Goal: Task Accomplishment & Management: Use online tool/utility

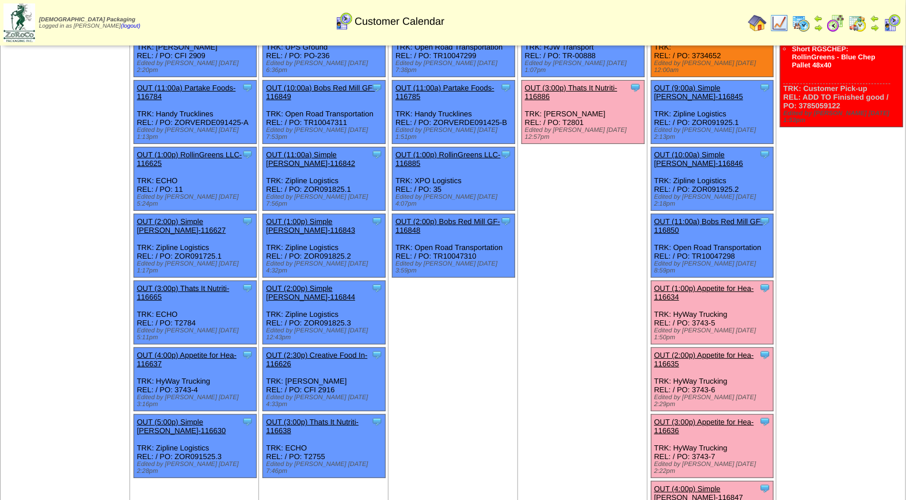
scroll to position [44, 0]
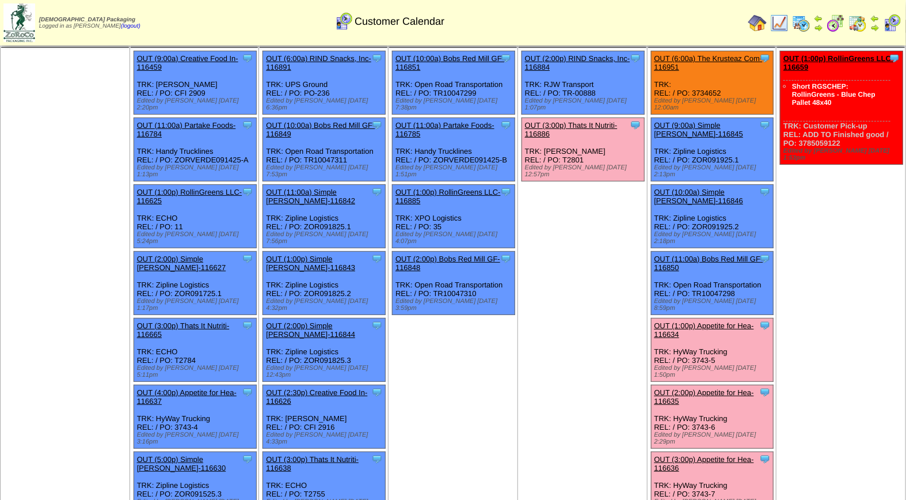
click at [674, 321] on link "OUT (1:00p) Appetite for Hea-116634" at bounding box center [705, 329] width 100 height 17
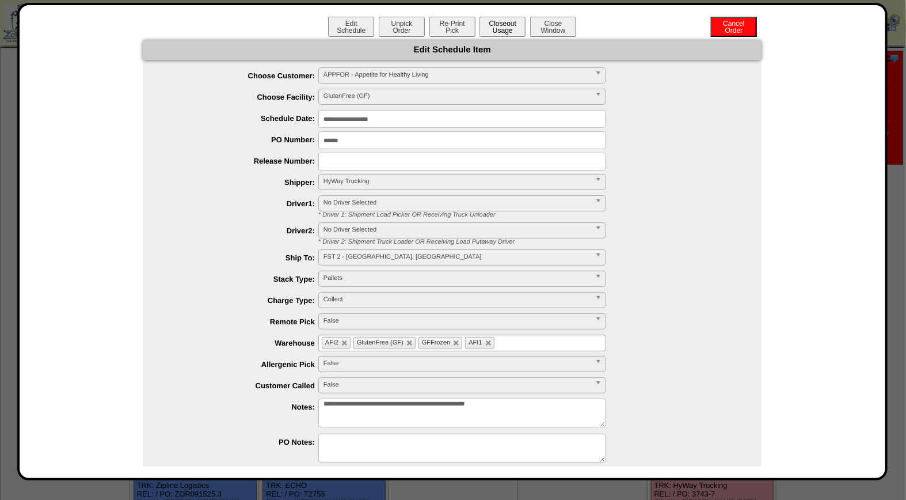
click at [497, 30] on button "Closeout Usage" at bounding box center [503, 27] width 46 height 20
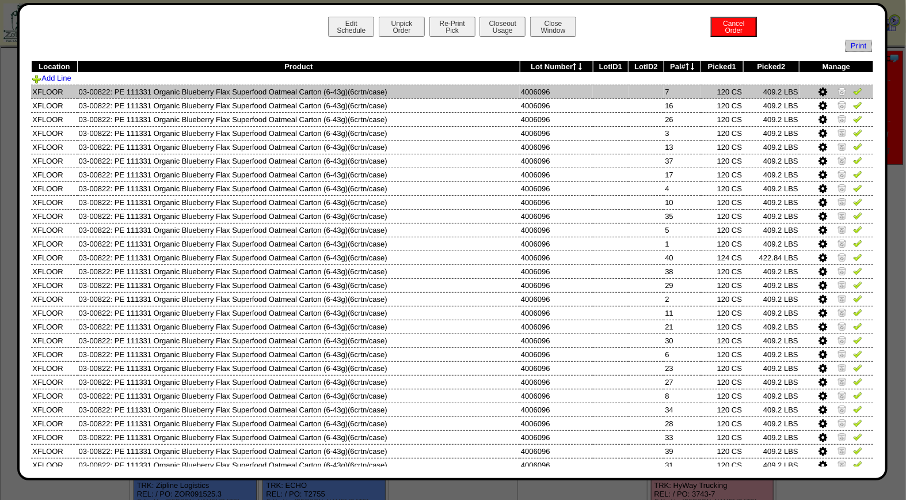
click at [853, 93] on img at bounding box center [857, 90] width 9 height 9
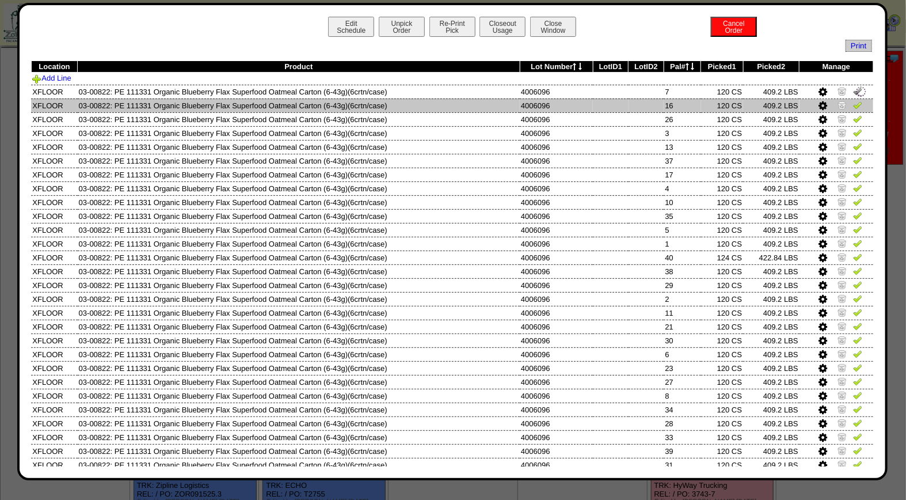
click at [853, 105] on img at bounding box center [857, 104] width 9 height 9
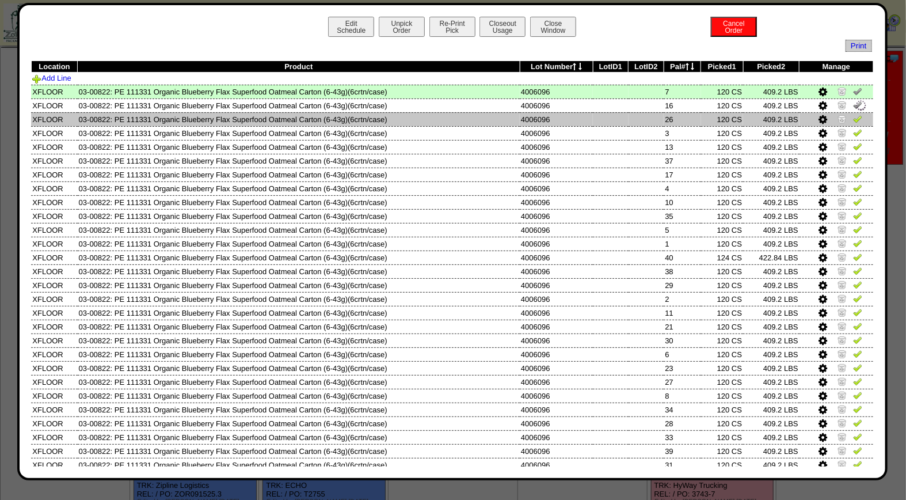
click at [853, 121] on img at bounding box center [857, 118] width 9 height 9
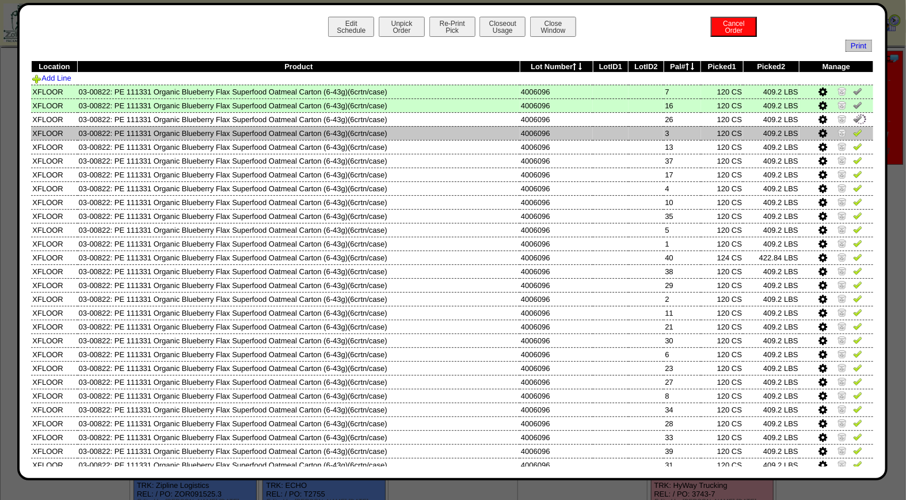
click at [853, 131] on img at bounding box center [857, 132] width 9 height 9
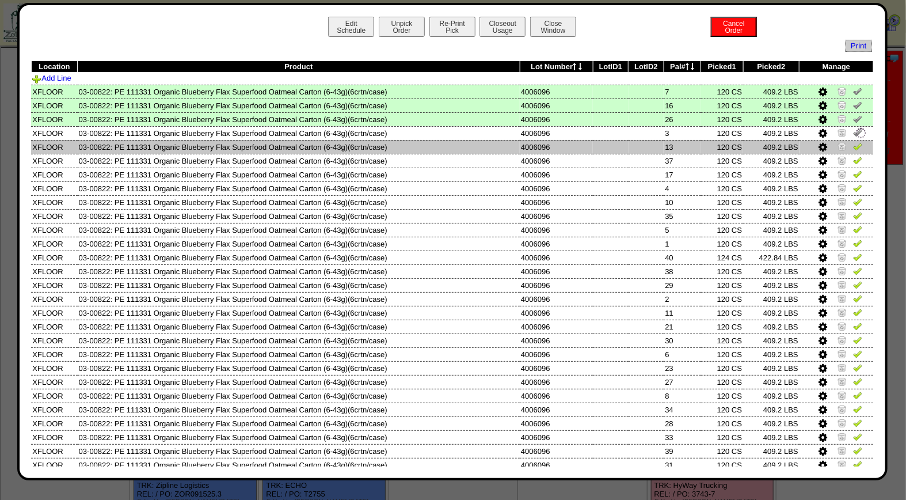
click at [853, 147] on img at bounding box center [857, 146] width 9 height 9
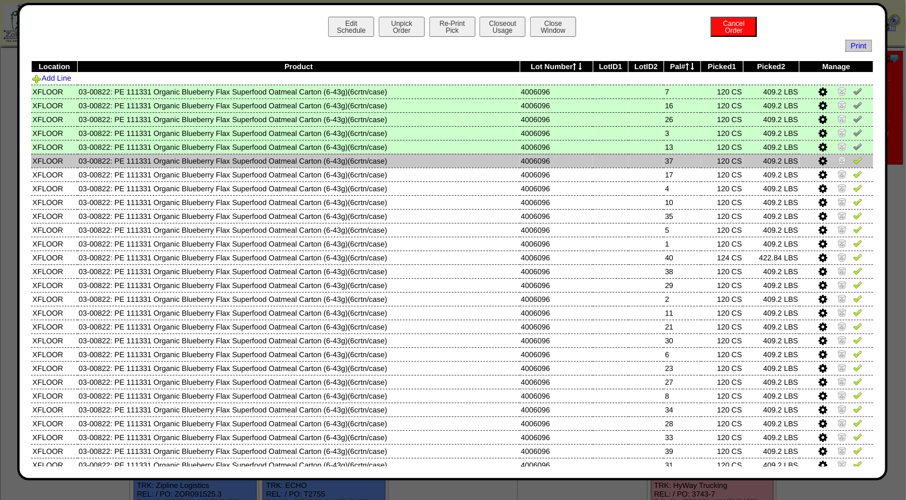
click at [853, 161] on img at bounding box center [857, 159] width 9 height 9
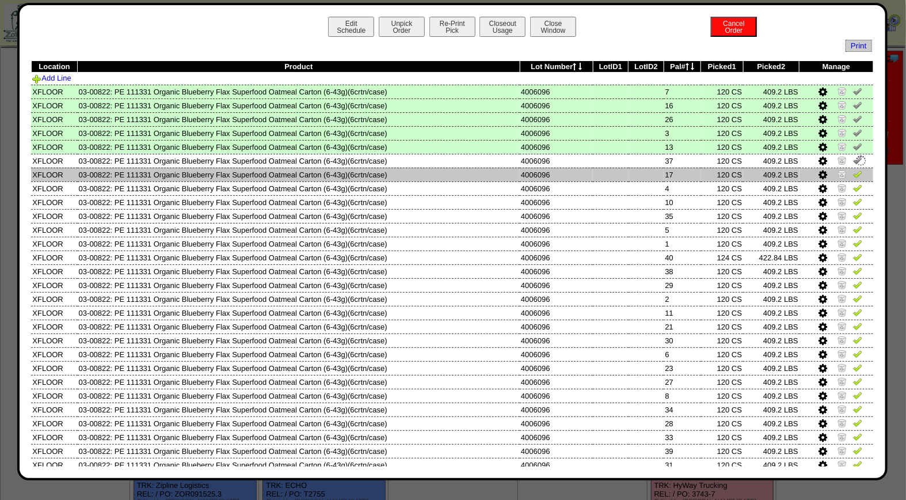
click at [853, 176] on img at bounding box center [857, 173] width 9 height 9
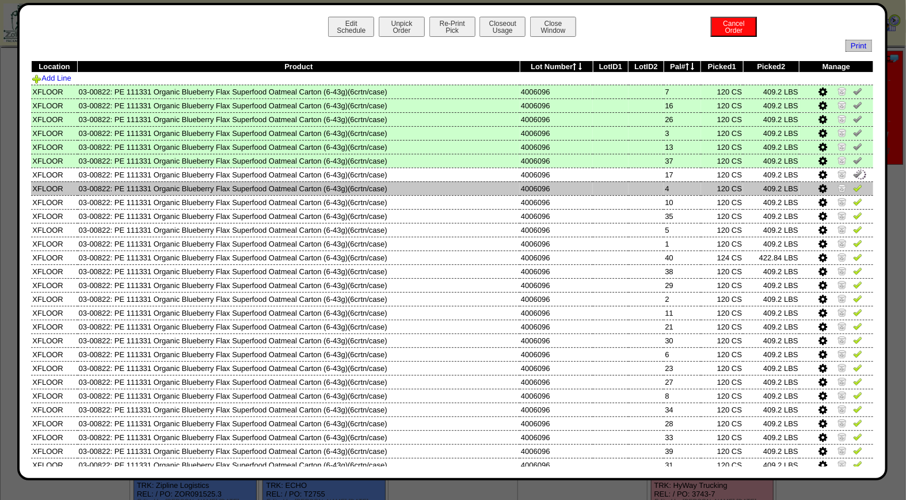
click at [853, 187] on img at bounding box center [857, 187] width 9 height 9
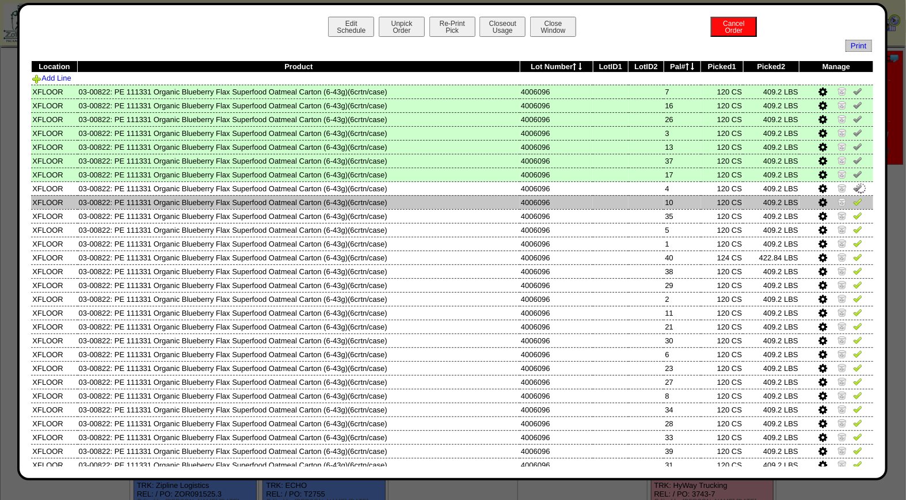
click at [853, 200] on img at bounding box center [857, 201] width 9 height 9
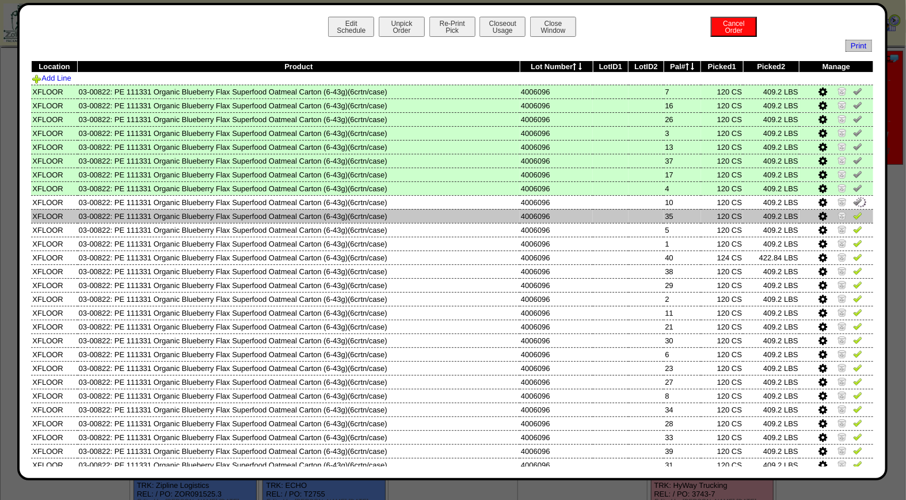
click at [853, 217] on img at bounding box center [857, 215] width 9 height 9
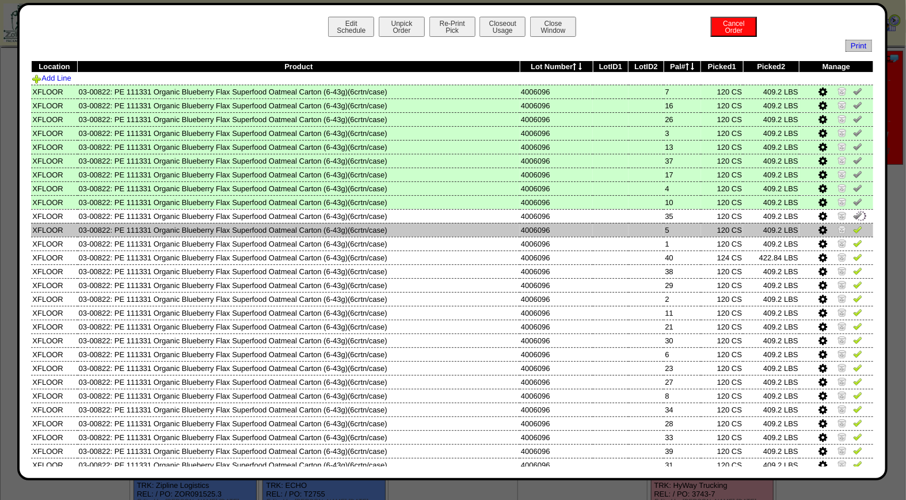
click at [853, 227] on img at bounding box center [857, 229] width 9 height 9
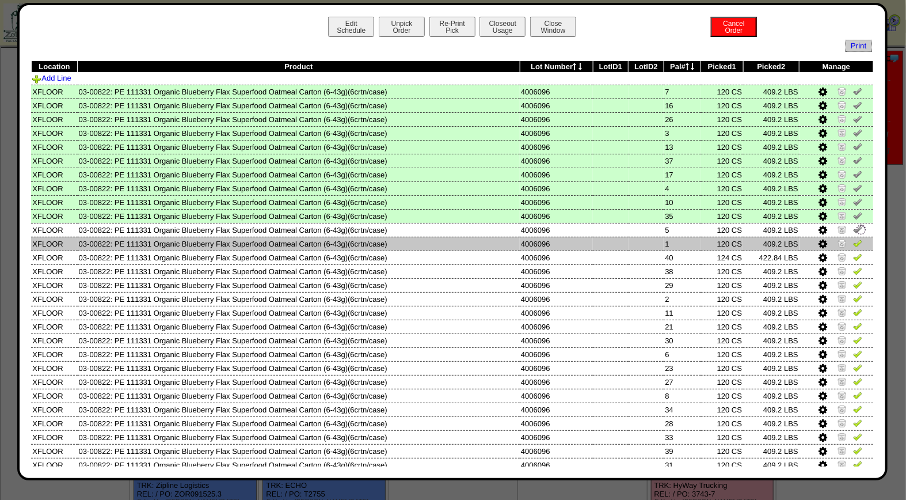
click at [853, 239] on img at bounding box center [857, 242] width 9 height 9
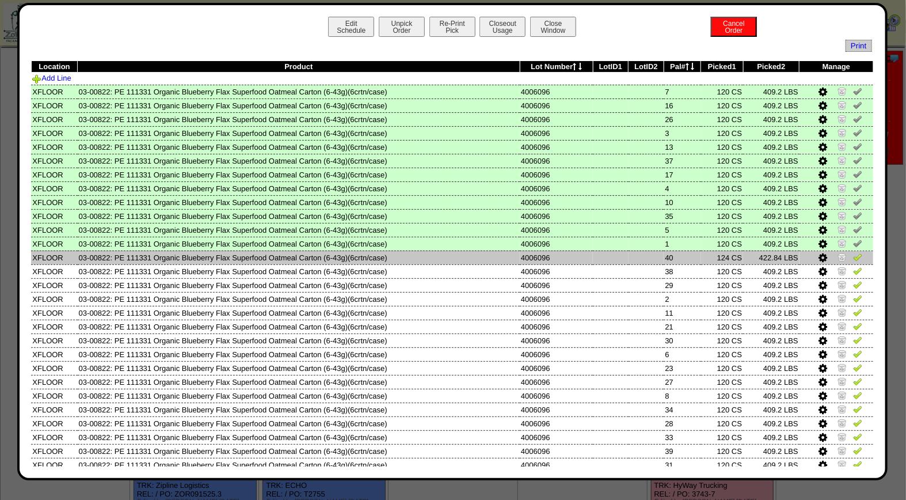
click at [853, 255] on img at bounding box center [857, 256] width 9 height 9
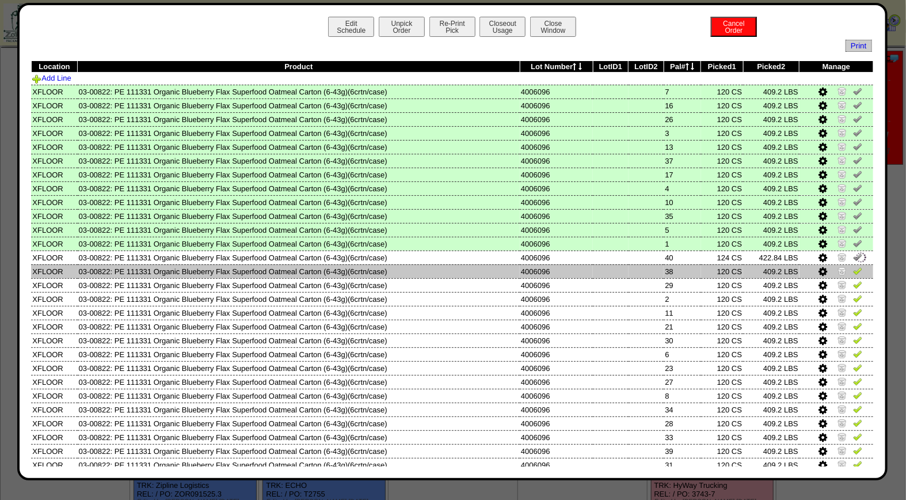
click at [853, 266] on img at bounding box center [857, 270] width 9 height 9
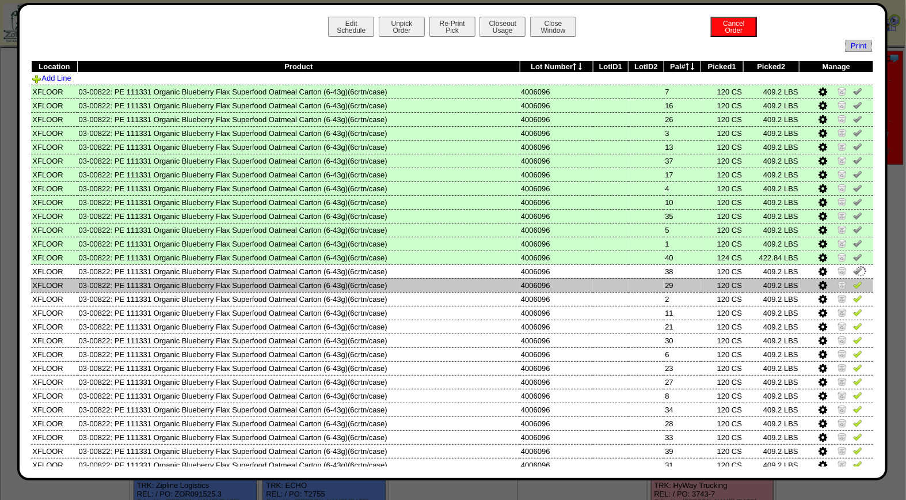
click at [853, 280] on img at bounding box center [857, 284] width 9 height 9
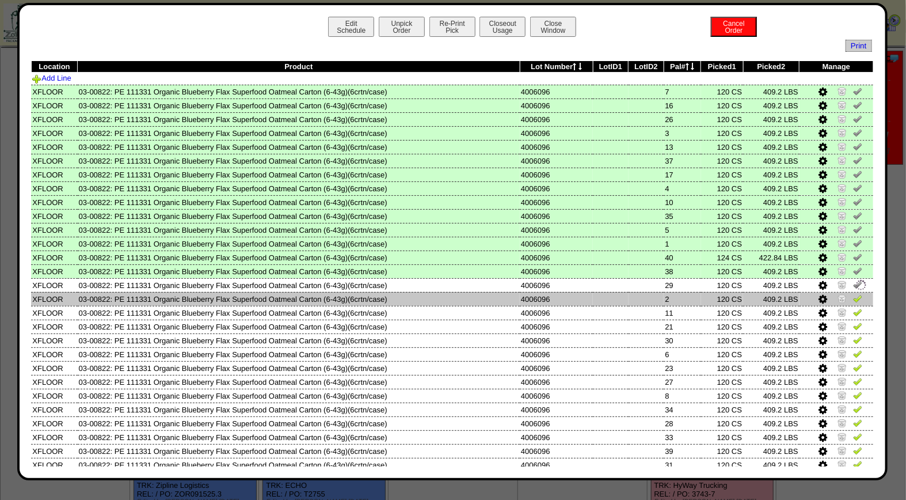
click at [853, 297] on img at bounding box center [857, 298] width 9 height 9
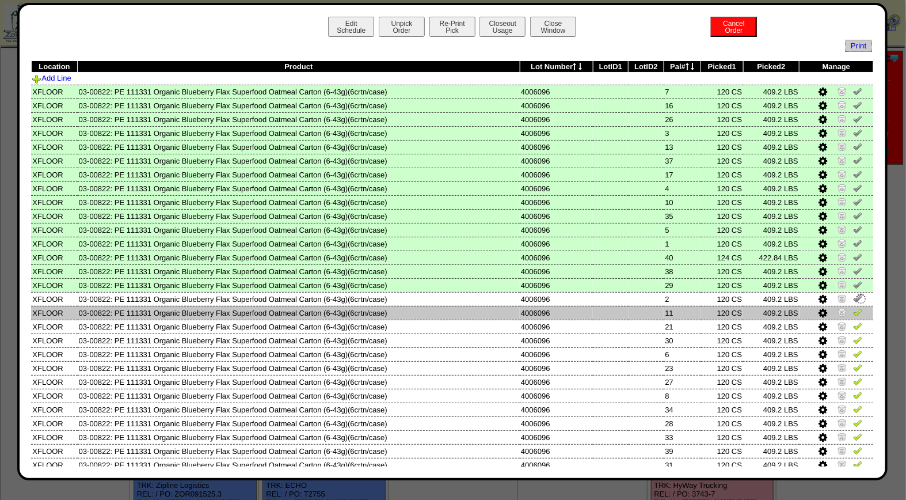
click at [853, 312] on img at bounding box center [857, 312] width 9 height 9
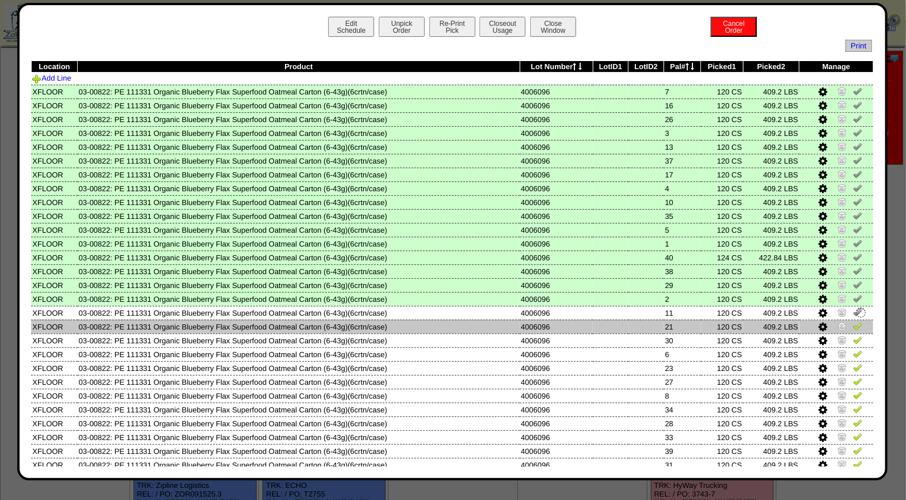
click at [853, 321] on img at bounding box center [857, 325] width 9 height 9
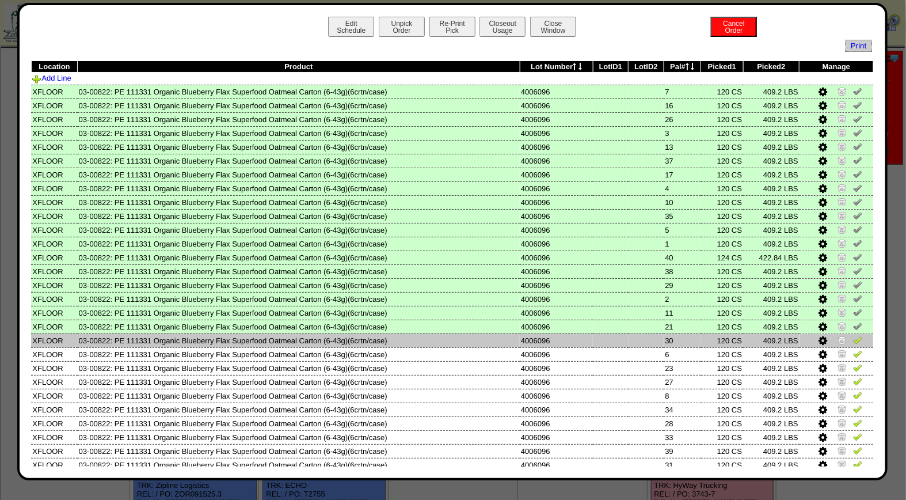
click at [853, 339] on img at bounding box center [857, 339] width 9 height 9
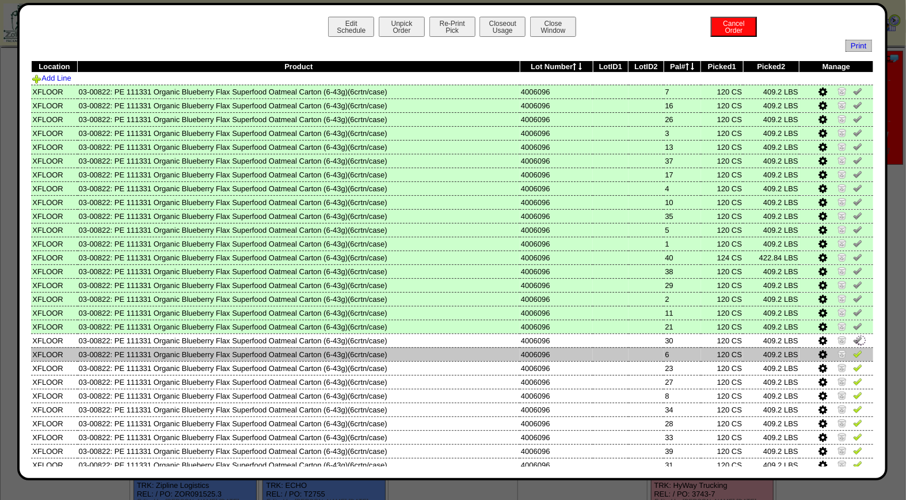
click at [853, 349] on img at bounding box center [857, 353] width 9 height 9
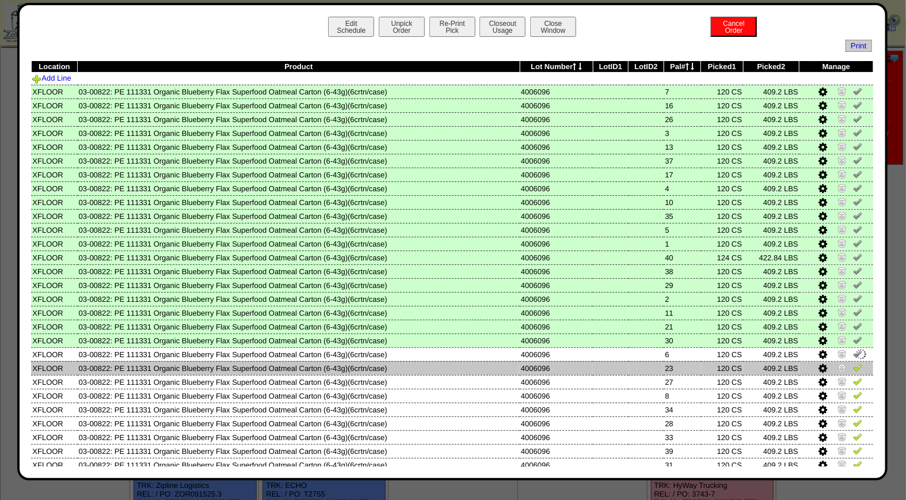
click at [853, 363] on img at bounding box center [857, 367] width 9 height 9
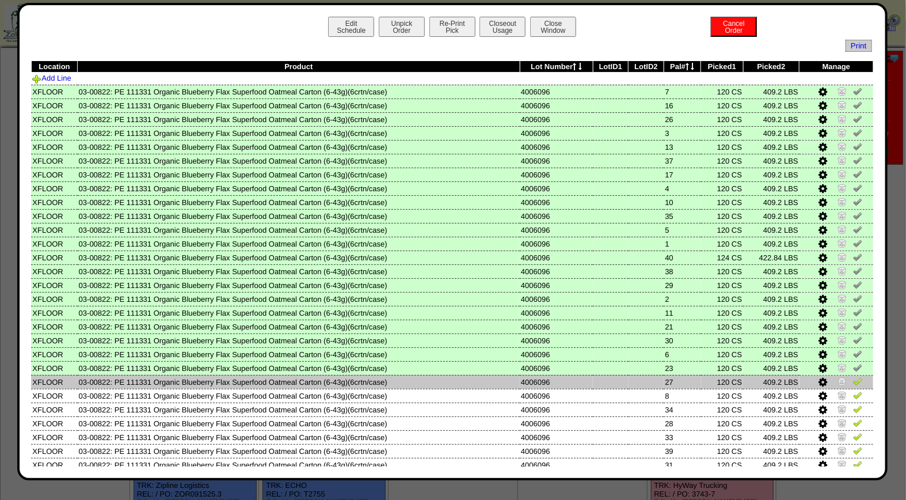
click at [853, 377] on img at bounding box center [857, 381] width 9 height 9
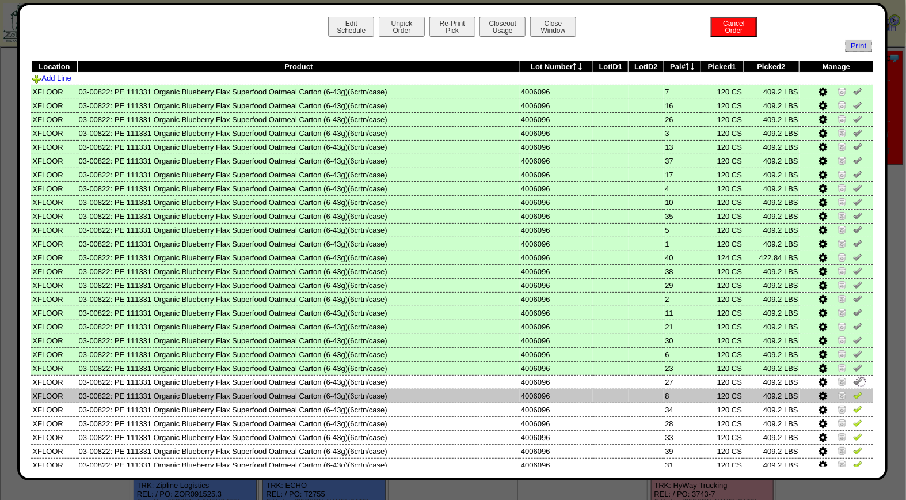
click at [853, 390] on img at bounding box center [857, 394] width 9 height 9
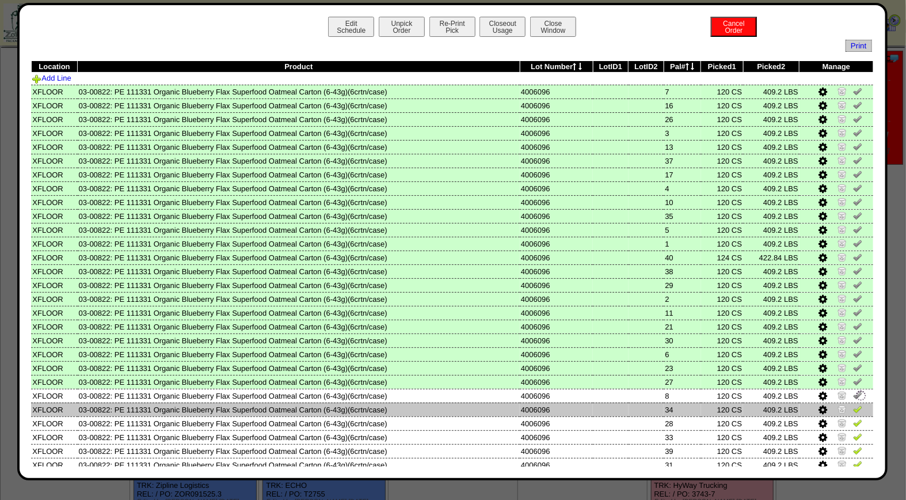
click at [853, 404] on img at bounding box center [857, 408] width 9 height 9
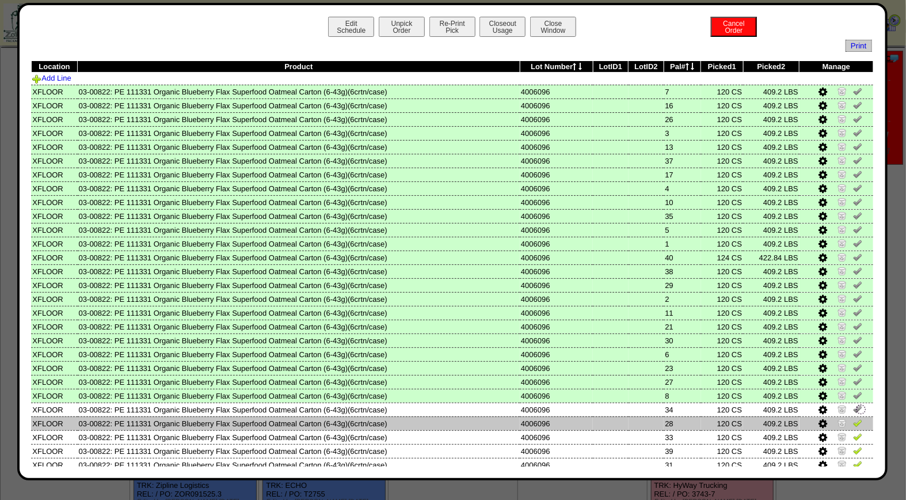
click at [853, 418] on img at bounding box center [857, 422] width 9 height 9
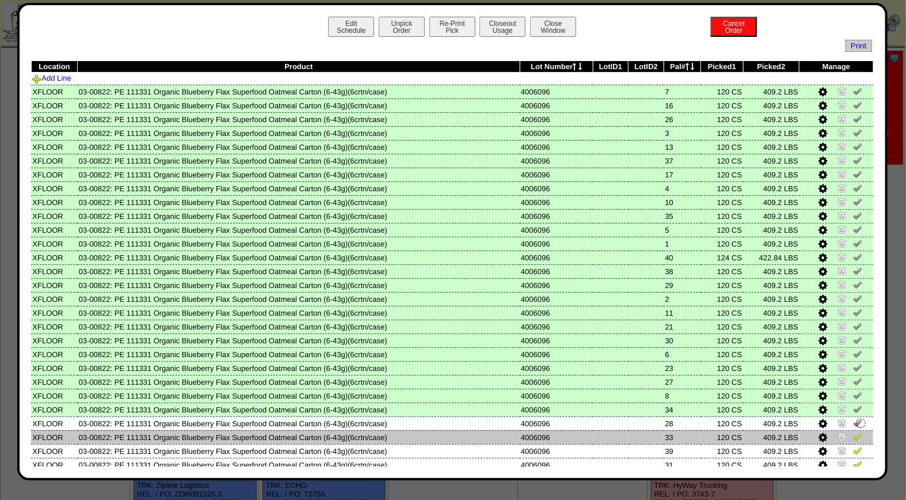
click at [853, 432] on img at bounding box center [857, 436] width 9 height 9
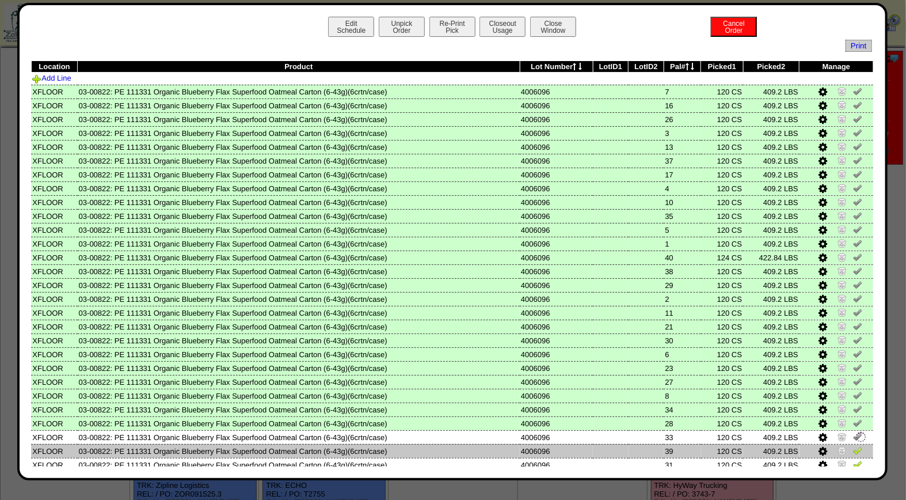
click at [853, 446] on img at bounding box center [857, 450] width 9 height 9
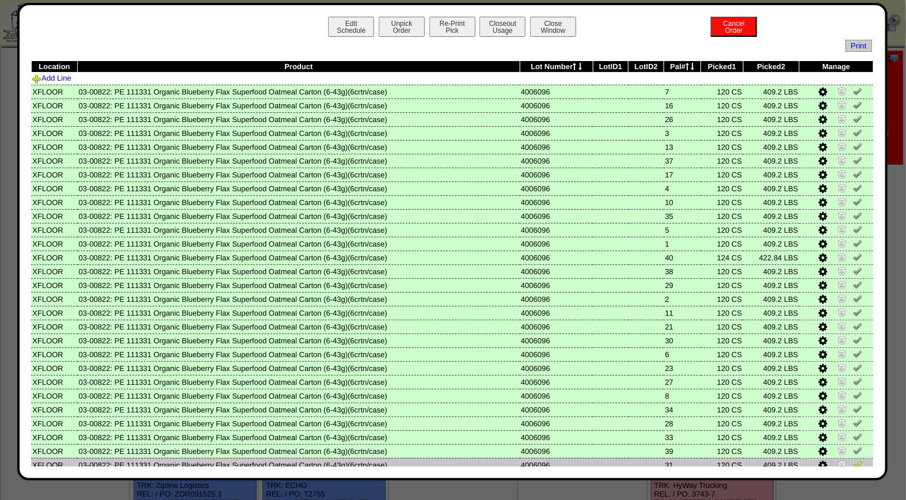
click at [853, 461] on img at bounding box center [857, 464] width 9 height 9
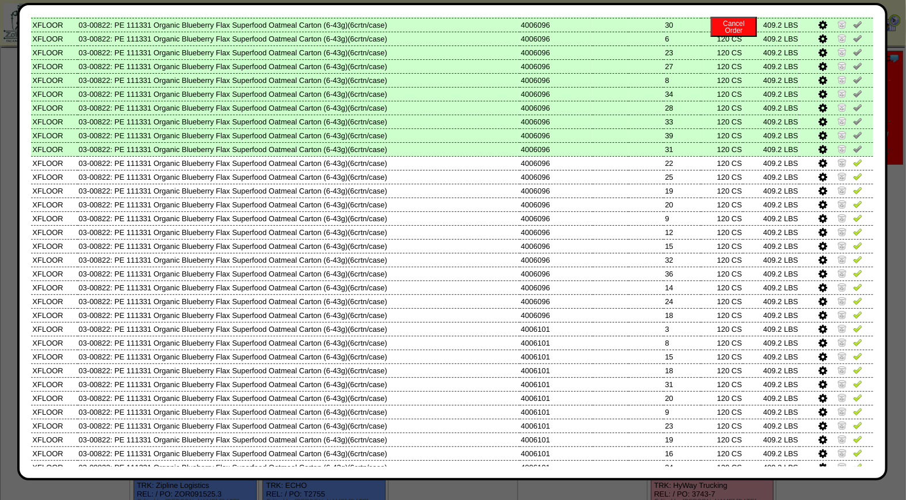
scroll to position [325, 0]
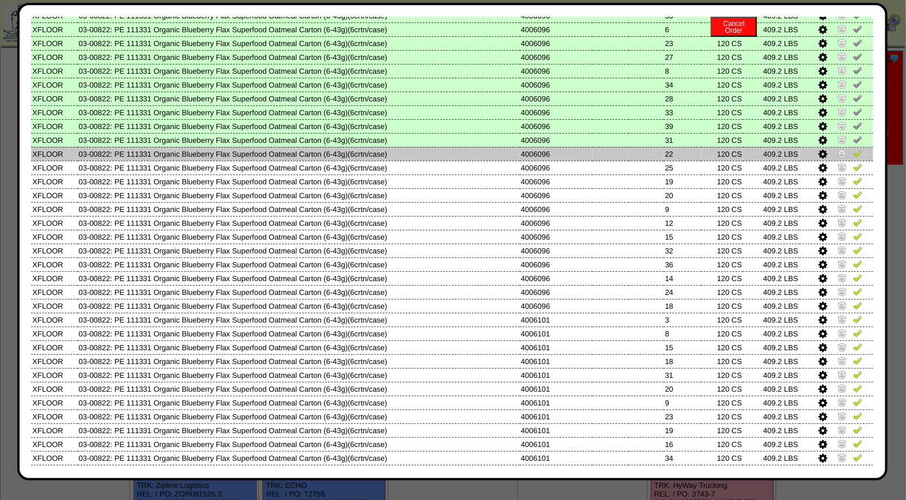
click at [853, 149] on img at bounding box center [857, 153] width 9 height 9
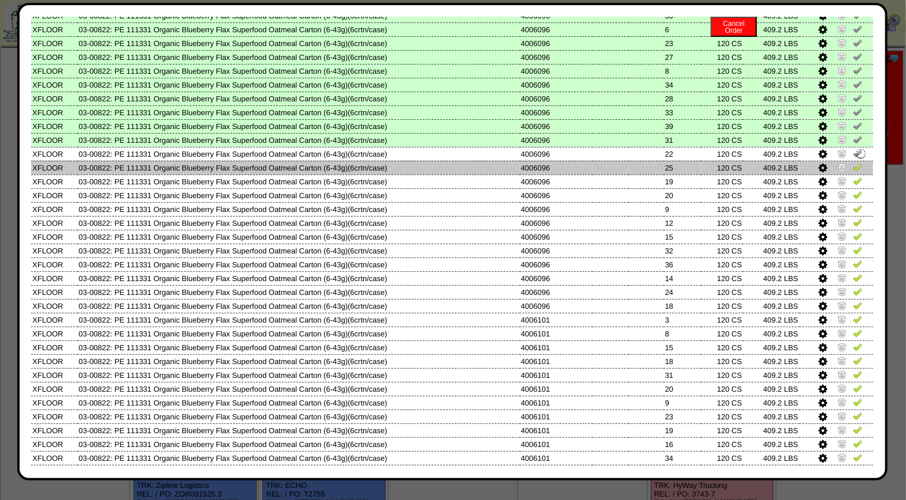
click at [853, 162] on img at bounding box center [857, 166] width 9 height 9
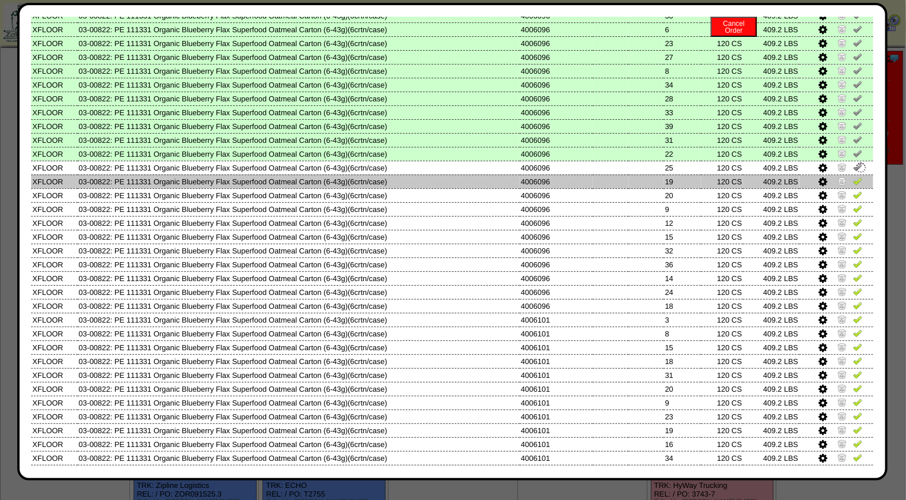
click at [853, 177] on img at bounding box center [857, 180] width 9 height 9
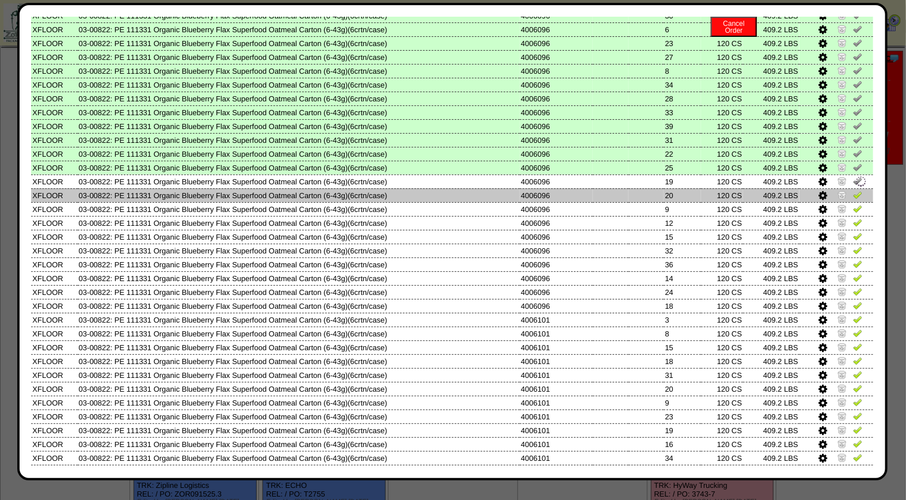
click at [853, 190] on img at bounding box center [857, 194] width 9 height 9
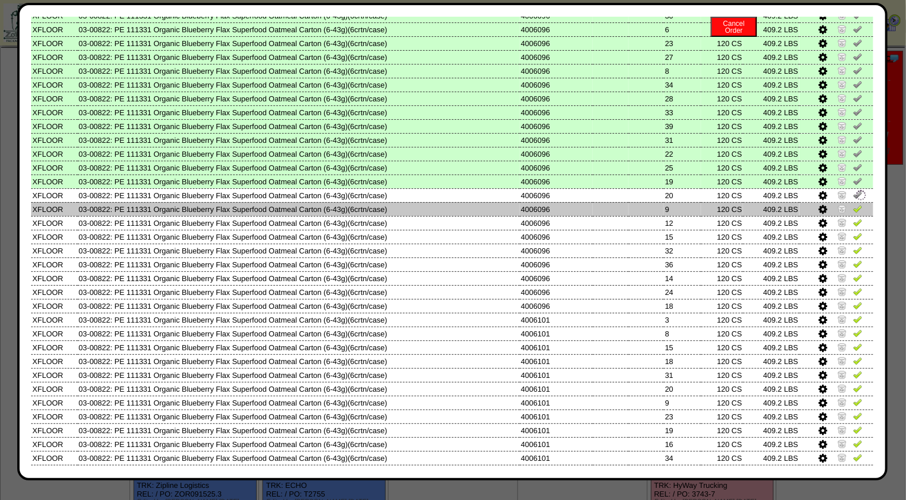
click at [853, 204] on img at bounding box center [857, 208] width 9 height 9
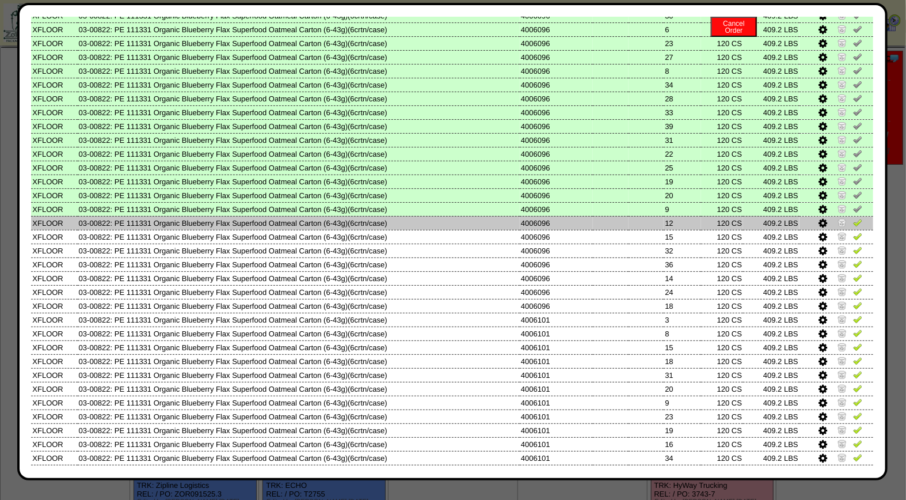
click at [853, 218] on img at bounding box center [857, 222] width 9 height 9
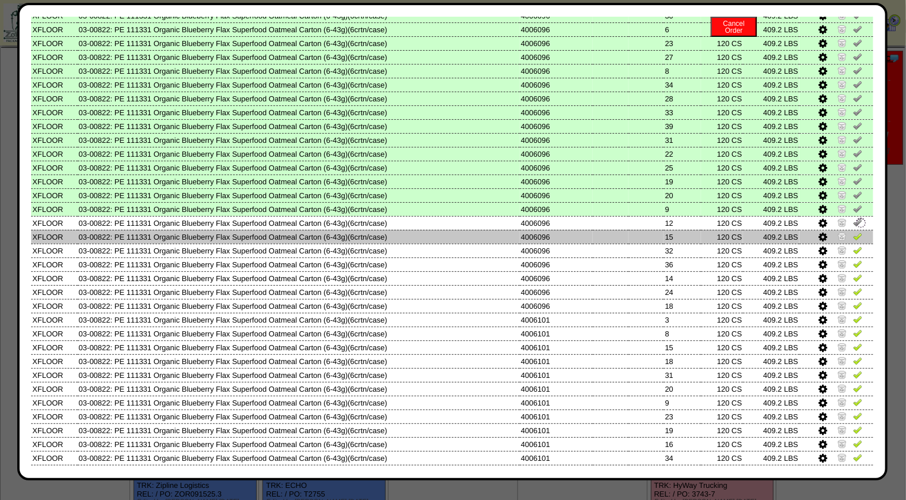
click at [853, 231] on img at bounding box center [857, 235] width 9 height 9
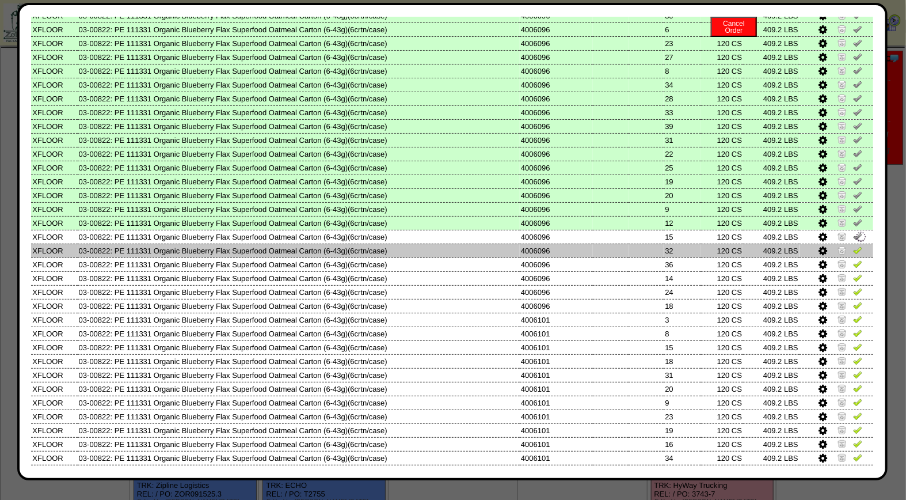
click at [853, 245] on img at bounding box center [857, 249] width 9 height 9
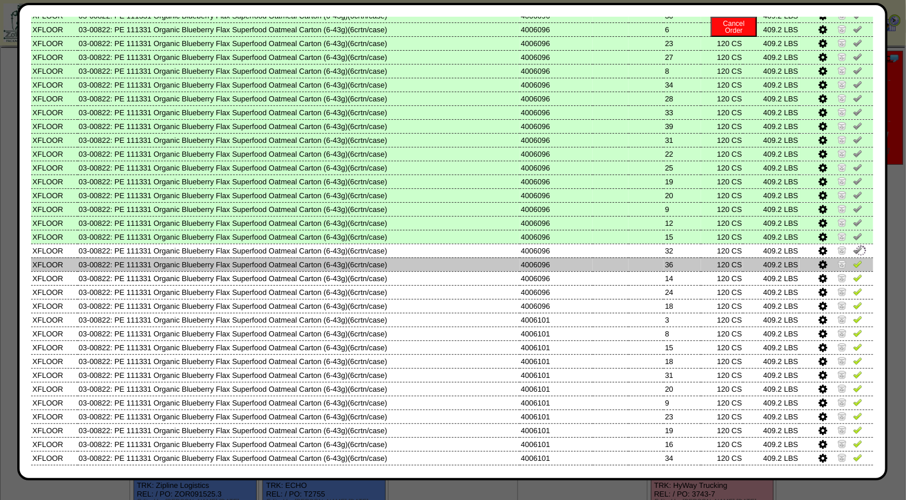
click at [853, 259] on img at bounding box center [857, 263] width 9 height 9
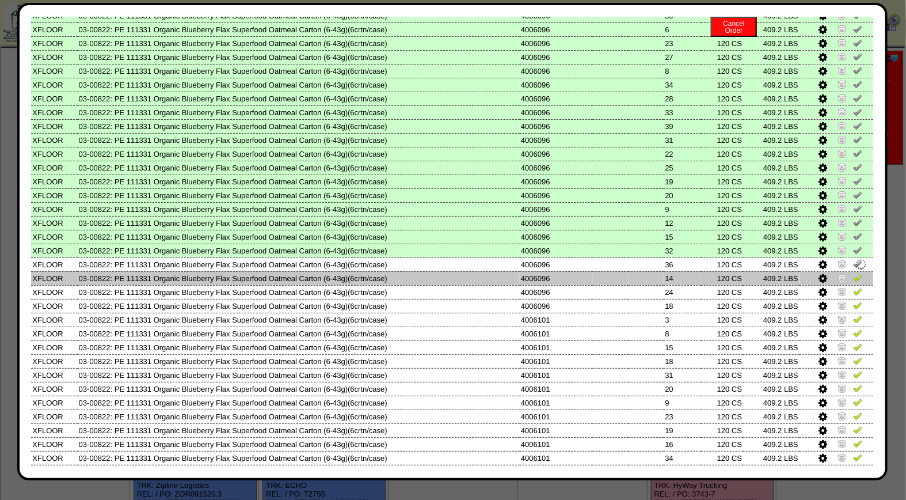
click at [853, 273] on img at bounding box center [857, 277] width 9 height 9
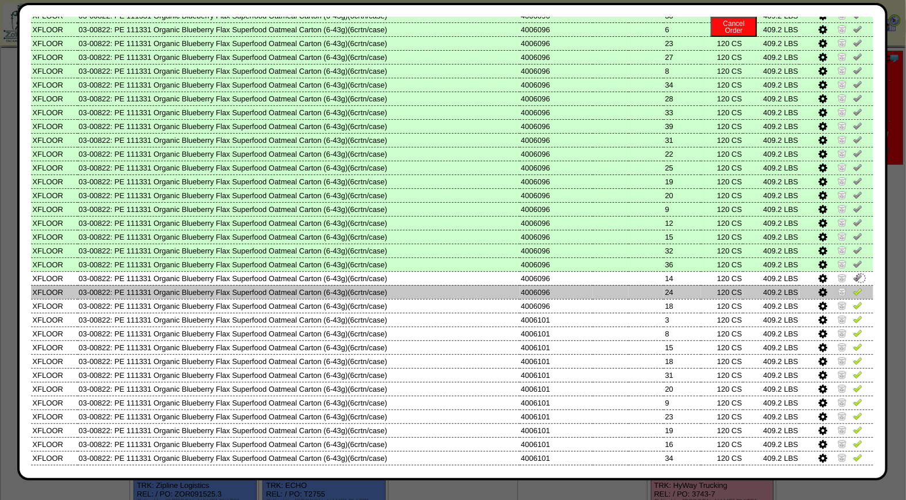
click at [853, 289] on link at bounding box center [857, 293] width 9 height 9
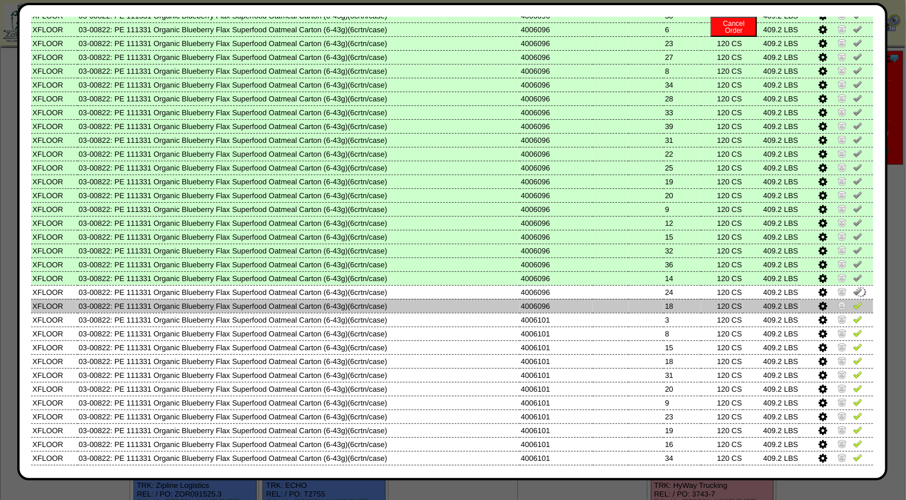
click at [853, 301] on img at bounding box center [857, 305] width 9 height 9
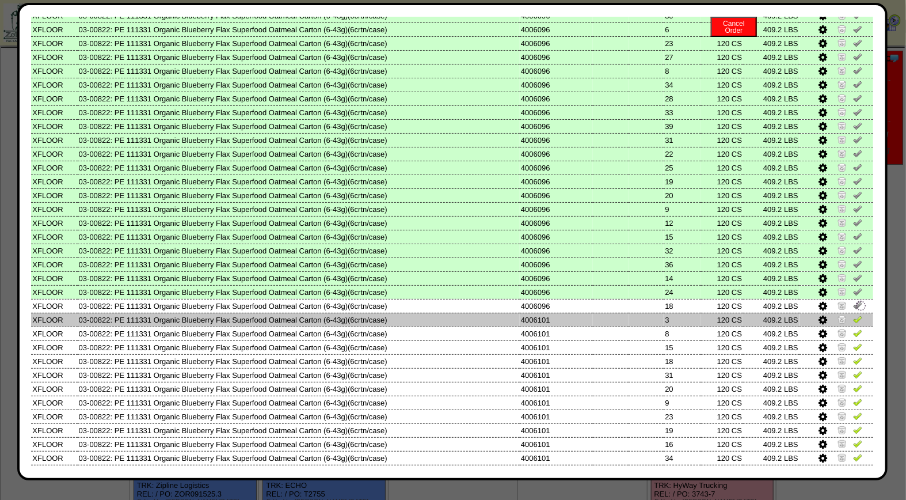
click at [853, 314] on img at bounding box center [857, 318] width 9 height 9
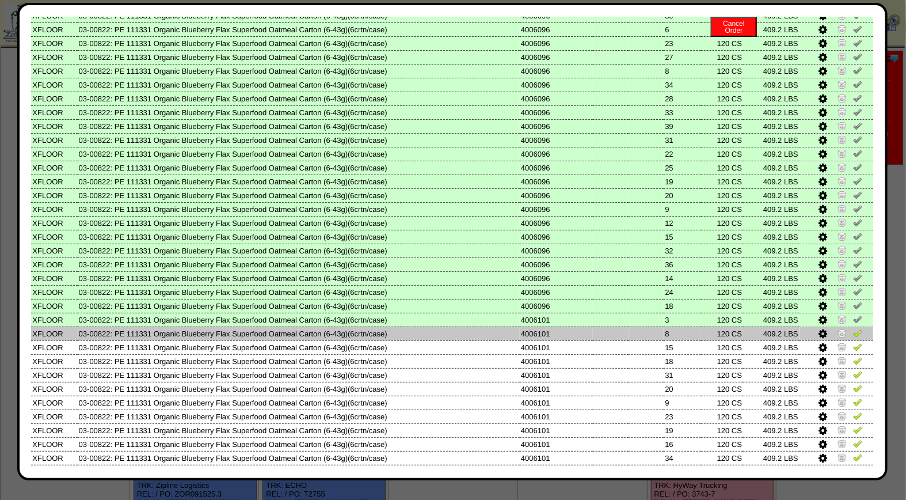
click at [853, 328] on img at bounding box center [857, 332] width 9 height 9
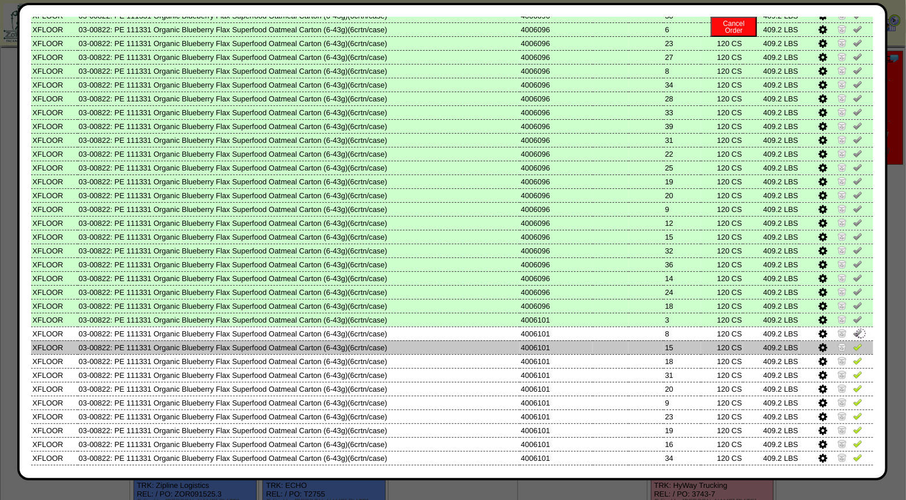
click at [853, 342] on img at bounding box center [857, 346] width 9 height 9
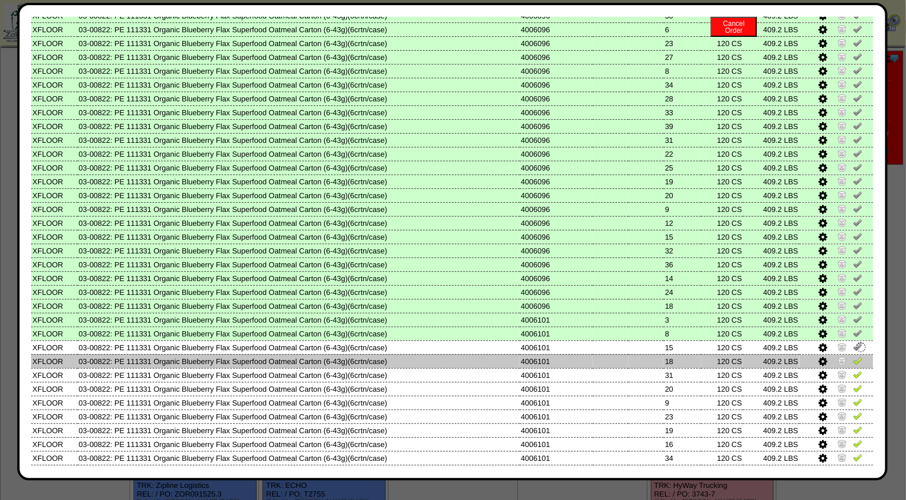
click at [853, 356] on img at bounding box center [857, 360] width 9 height 9
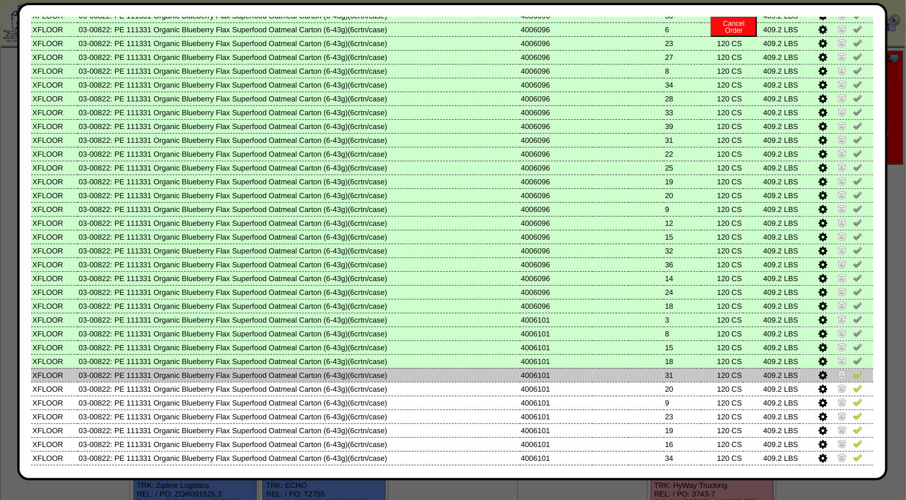
click at [853, 370] on img at bounding box center [857, 374] width 9 height 9
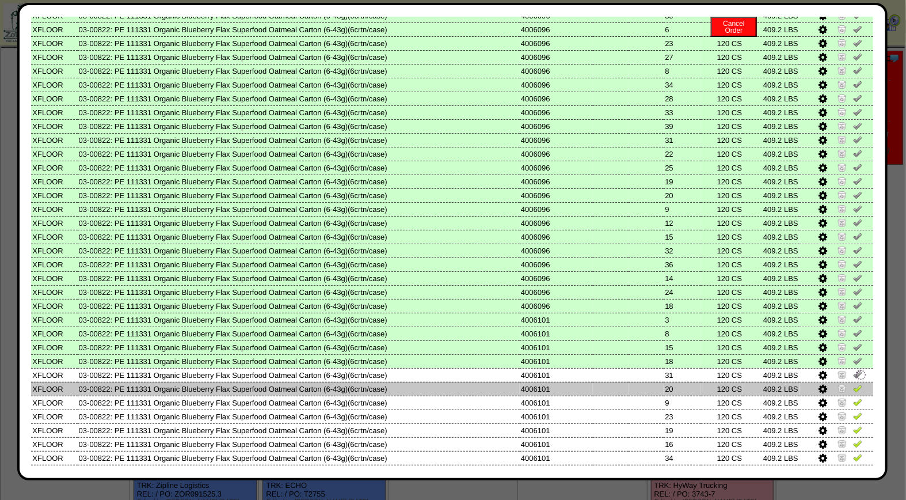
click at [853, 384] on img at bounding box center [857, 388] width 9 height 9
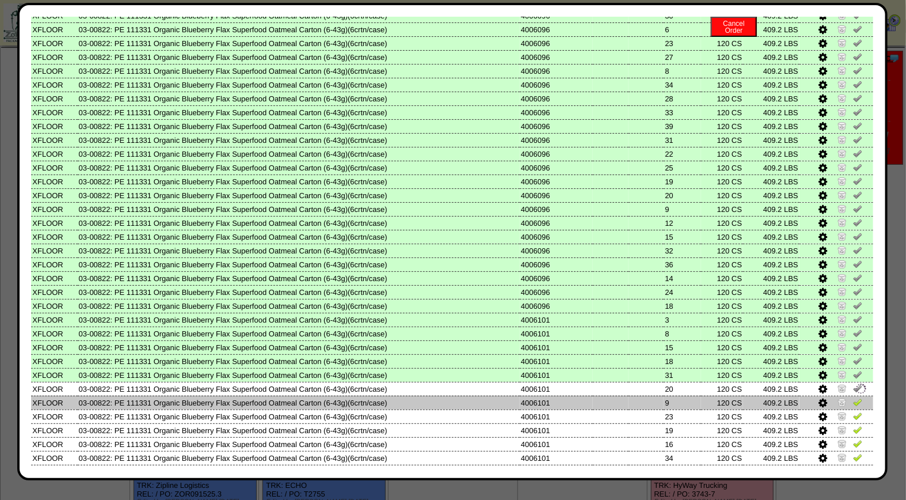
click at [853, 397] on img at bounding box center [857, 401] width 9 height 9
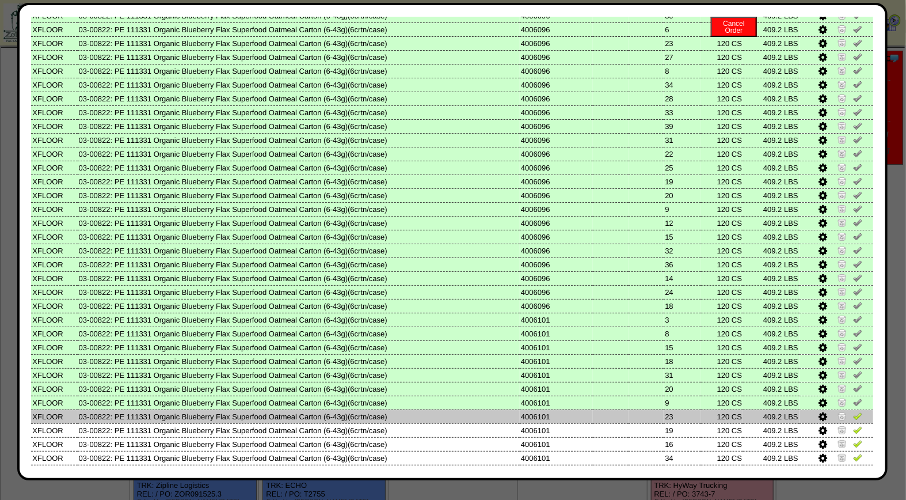
click at [853, 411] on img at bounding box center [857, 415] width 9 height 9
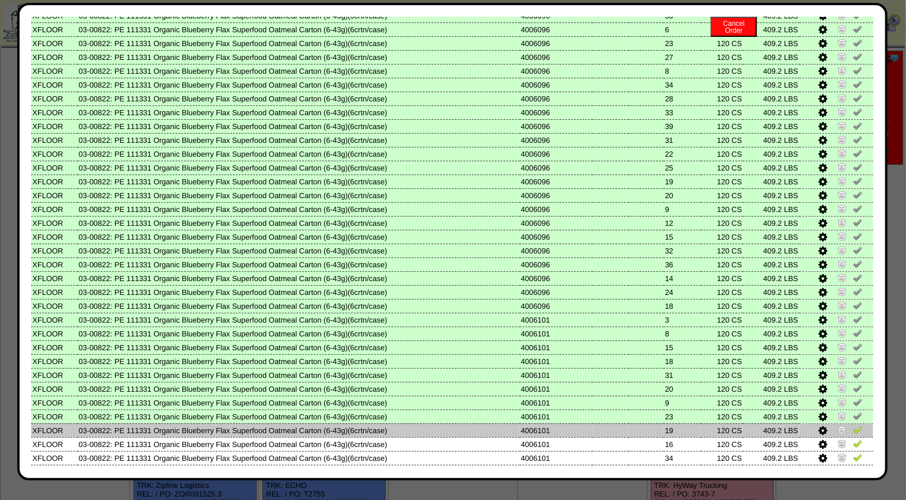
click at [853, 425] on img at bounding box center [857, 429] width 9 height 9
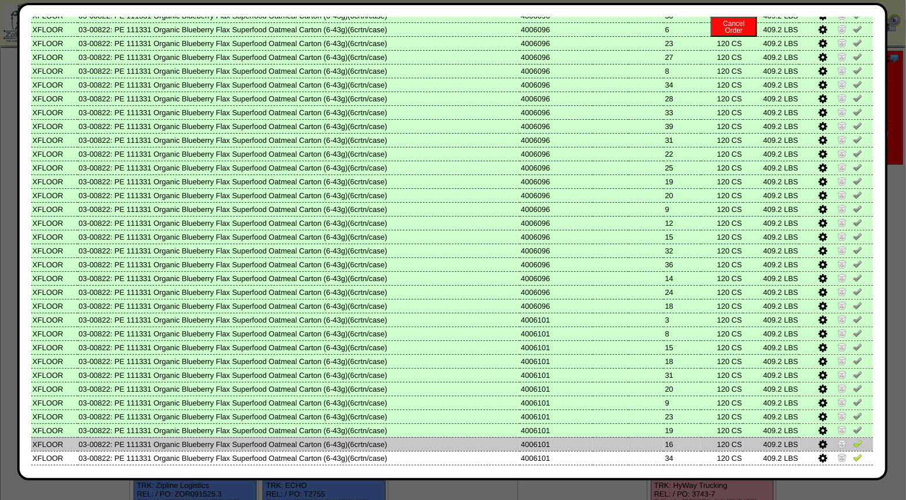
click at [853, 439] on img at bounding box center [857, 443] width 9 height 9
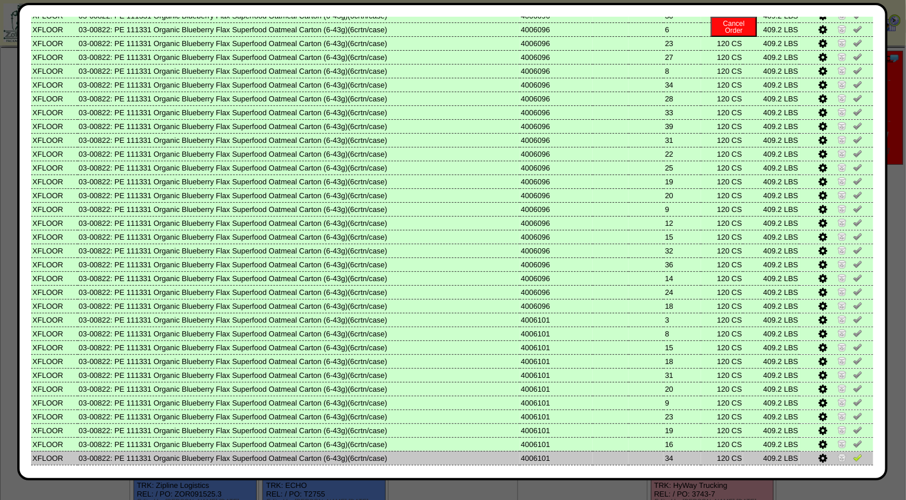
click at [853, 455] on link at bounding box center [857, 459] width 9 height 9
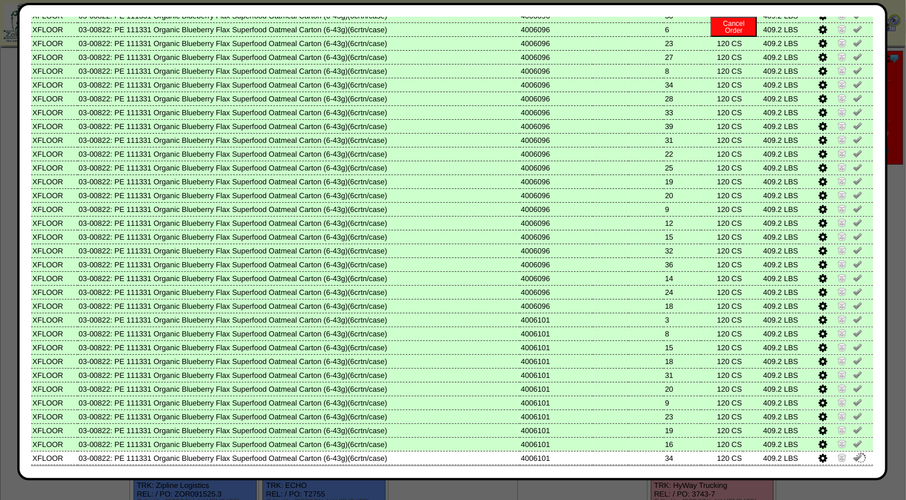
click at [853, 466] on img at bounding box center [857, 470] width 9 height 9
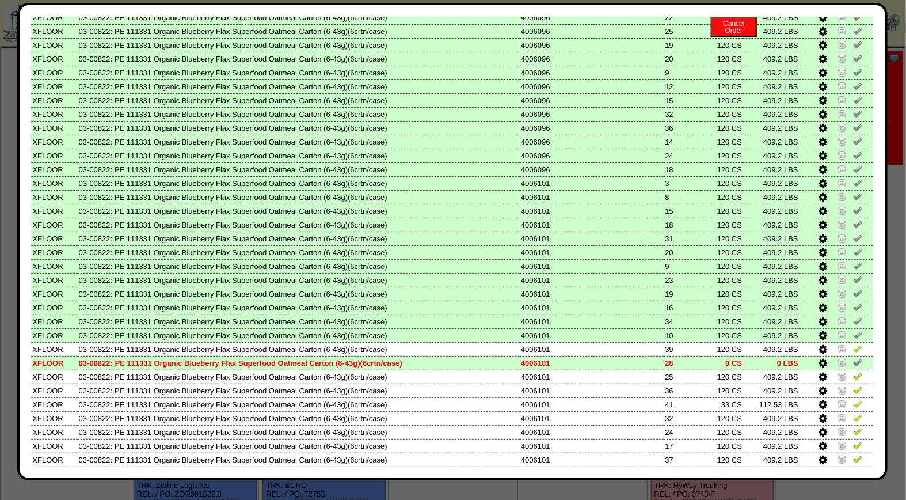
scroll to position [476, 0]
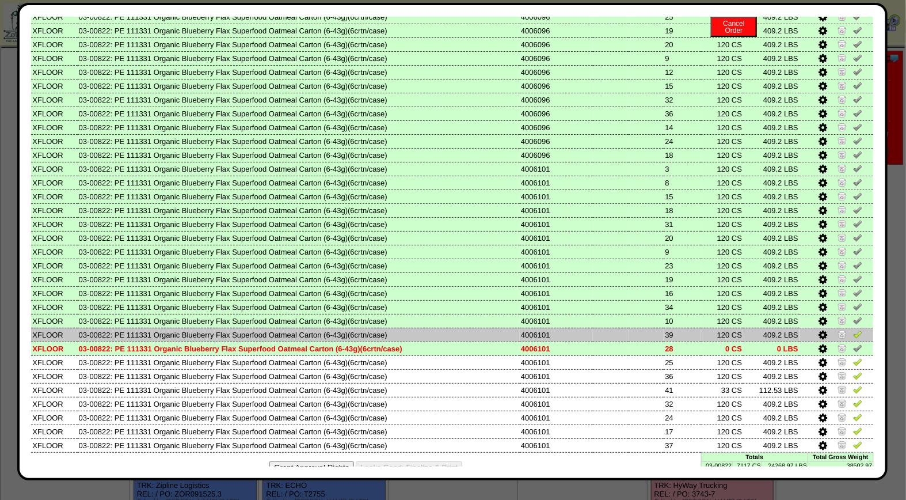
click at [853, 329] on img at bounding box center [857, 333] width 9 height 9
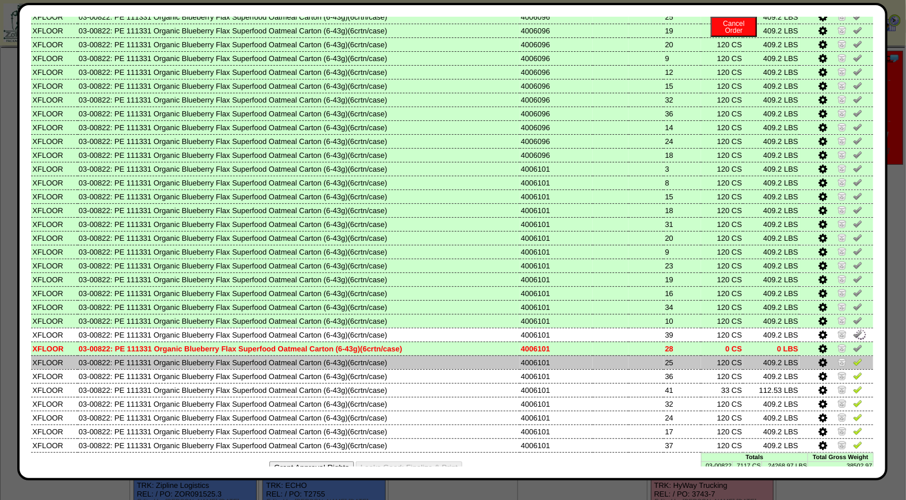
click at [853, 357] on img at bounding box center [857, 361] width 9 height 9
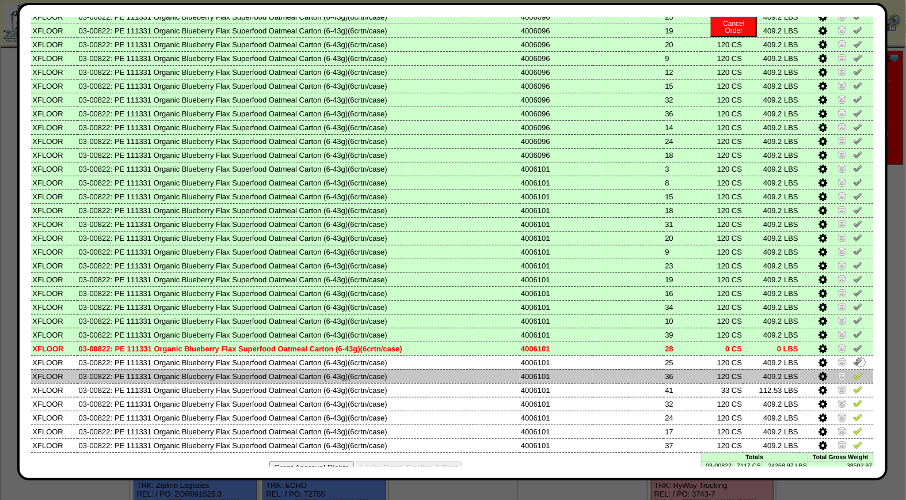
click at [853, 371] on img at bounding box center [857, 375] width 9 height 9
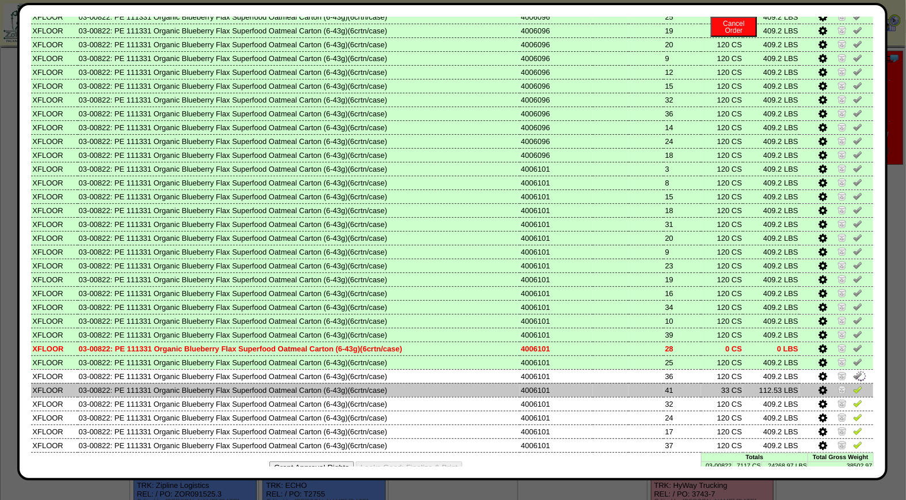
click at [853, 385] on img at bounding box center [857, 389] width 9 height 9
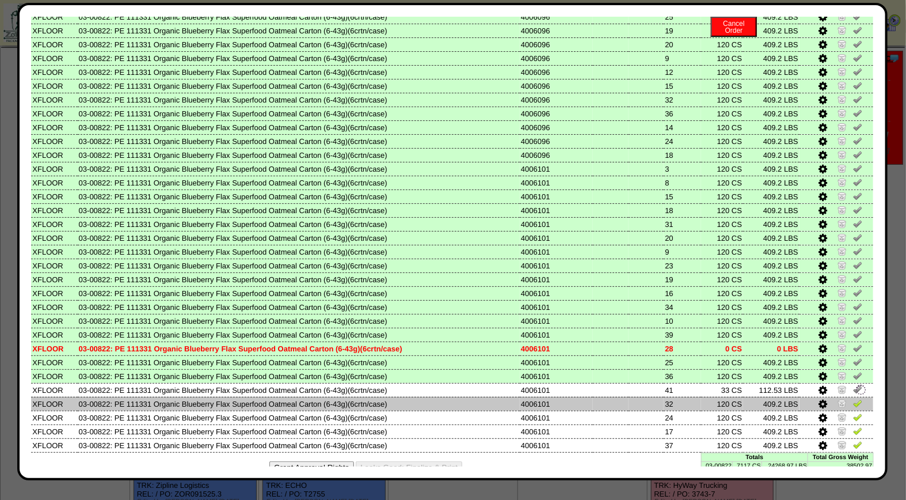
click at [853, 399] on img at bounding box center [857, 403] width 9 height 9
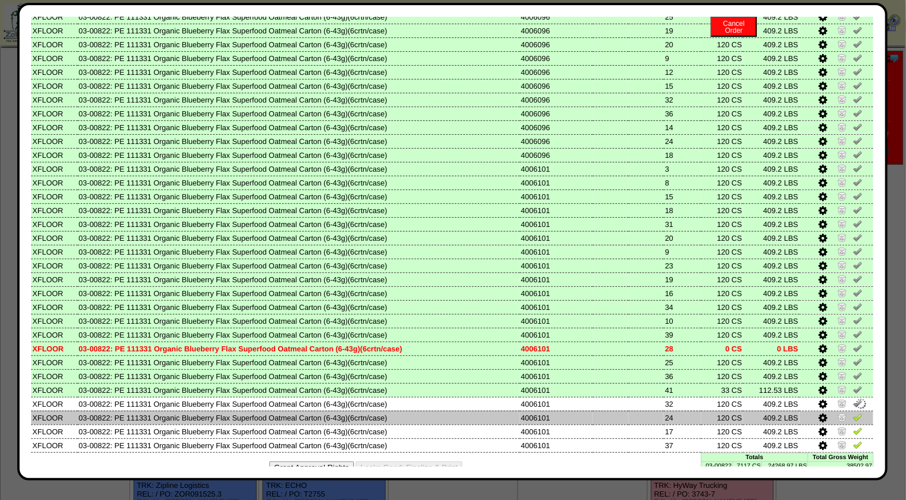
click at [853, 412] on img at bounding box center [857, 416] width 9 height 9
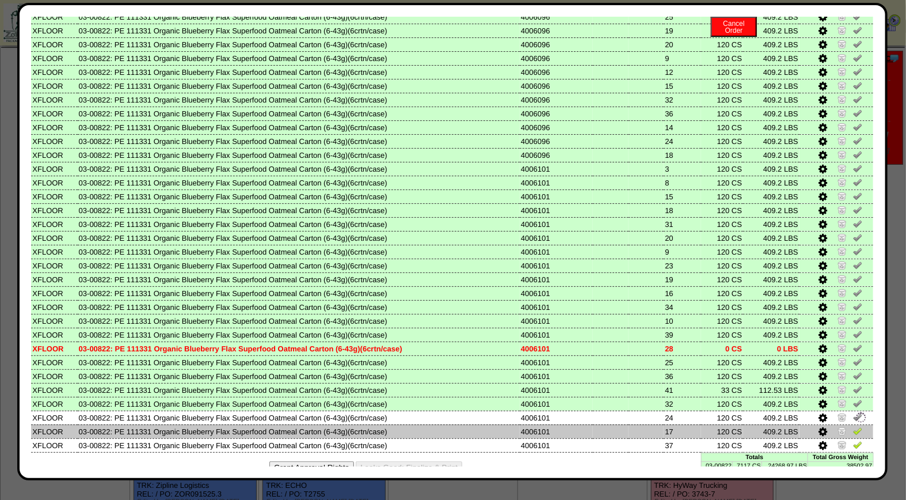
click at [853, 426] on img at bounding box center [857, 430] width 9 height 9
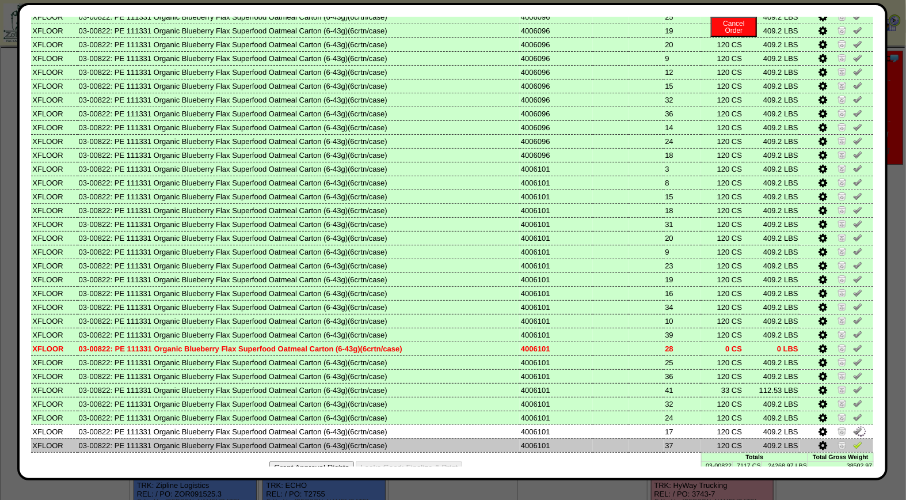
click at [853, 440] on img at bounding box center [857, 444] width 9 height 9
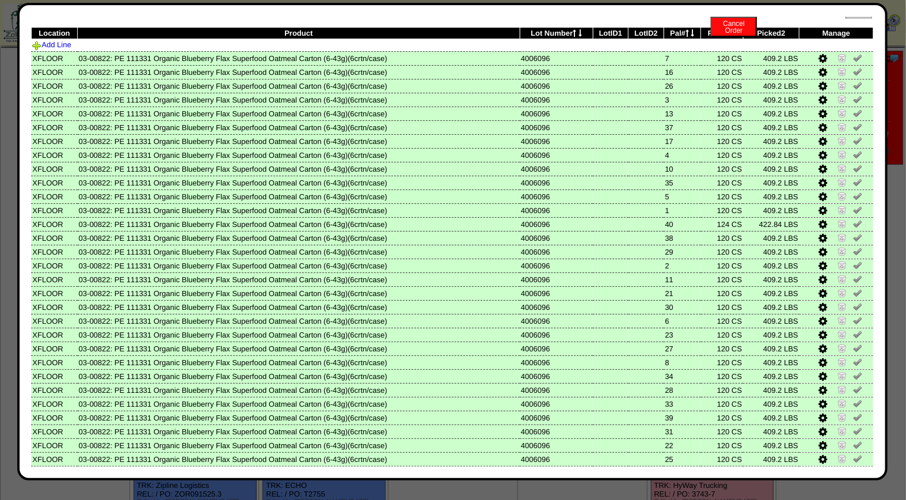
scroll to position [0, 0]
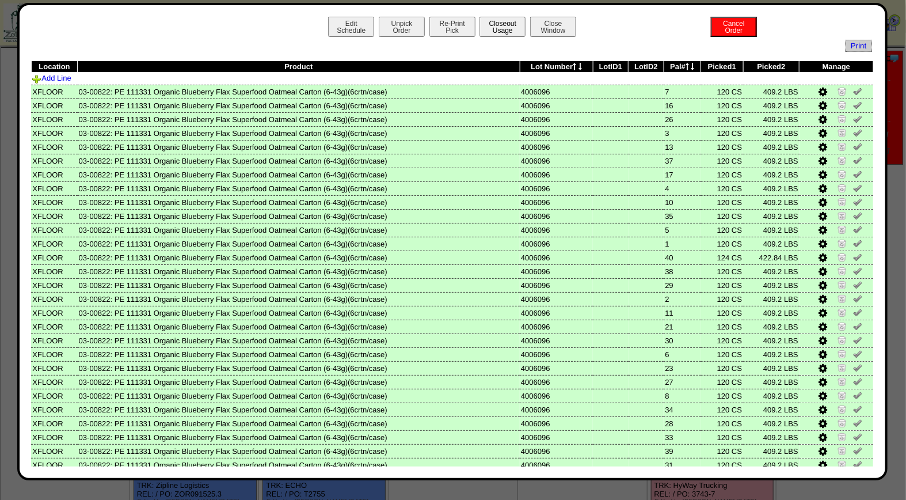
click at [499, 31] on button "Closeout Usage" at bounding box center [503, 27] width 46 height 20
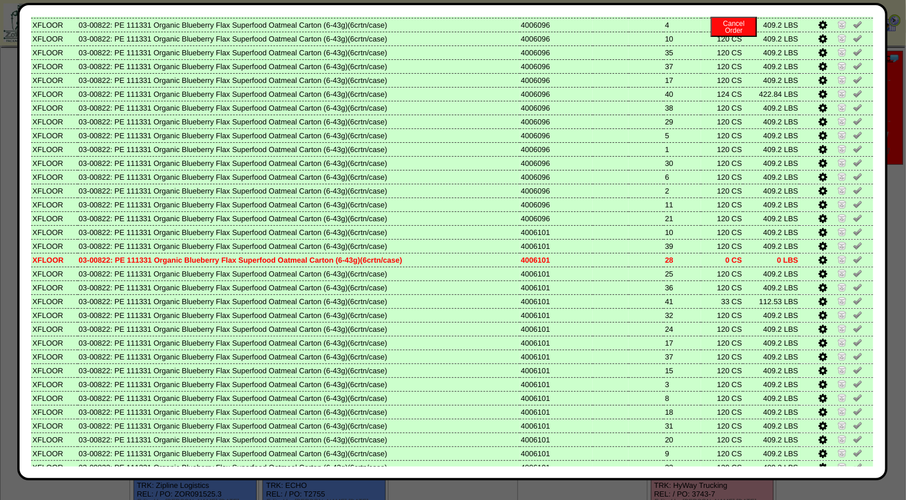
scroll to position [476, 0]
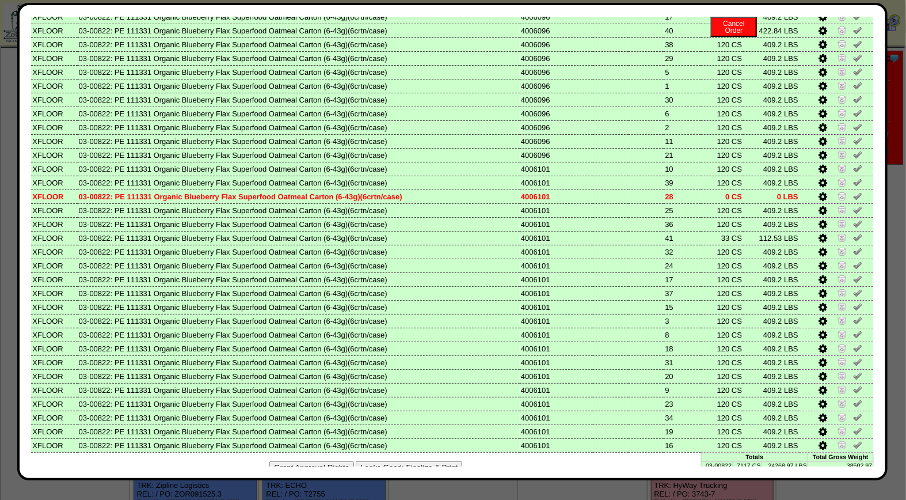
click at [405, 461] on button "Looks Good: Finalize & Print" at bounding box center [409, 467] width 107 height 12
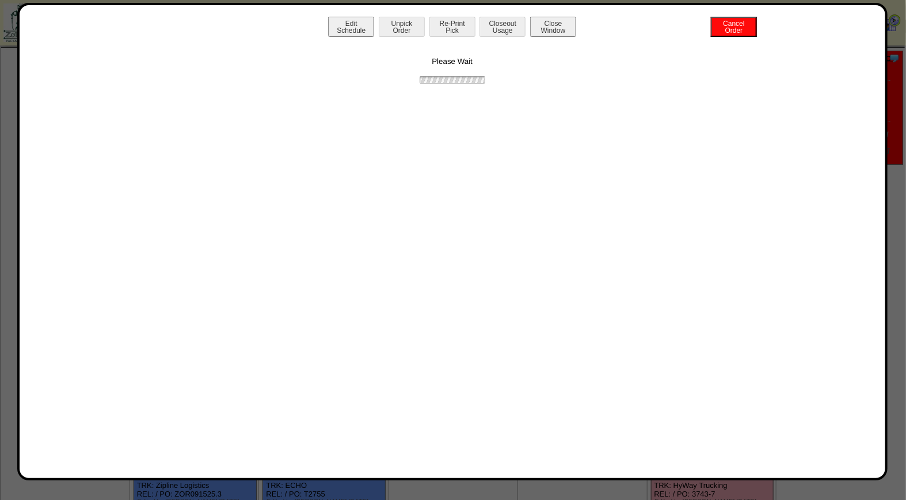
scroll to position [0, 0]
click at [446, 15] on div "Extra Values Packing Slip Print BOL Return Product Close Window Item picks and …" at bounding box center [452, 241] width 871 height 477
click at [451, 26] on button "Print BOL" at bounding box center [453, 27] width 46 height 20
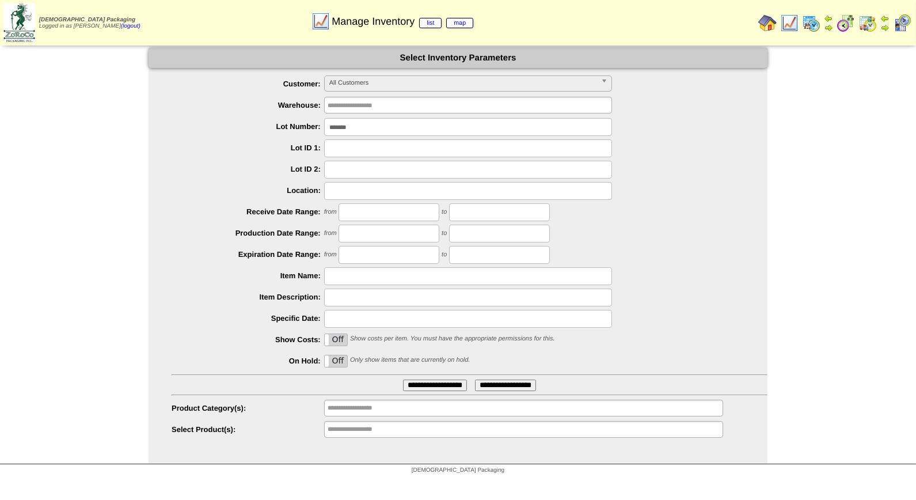
drag, startPoint x: 367, startPoint y: 128, endPoint x: 297, endPoint y: 134, distance: 71.1
click at [297, 134] on div "*******" at bounding box center [470, 127] width 596 height 18
type input "*******"
click at [403, 379] on input "**********" at bounding box center [435, 385] width 64 height 12
drag, startPoint x: 363, startPoint y: 131, endPoint x: 315, endPoint y: 124, distance: 48.2
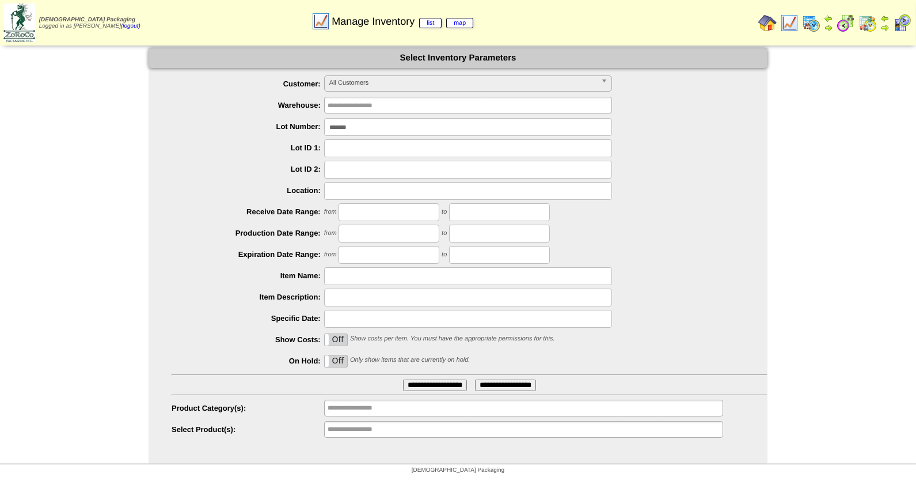
click at [315, 124] on li "Lot Number: *******" at bounding box center [470, 127] width 596 height 18
type input "*******"
click at [403, 379] on input "**********" at bounding box center [435, 385] width 64 height 12
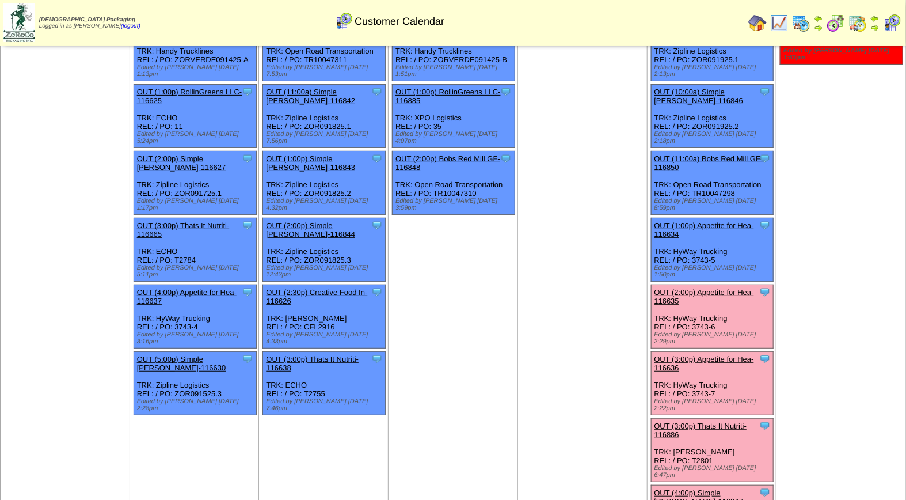
scroll to position [284, 0]
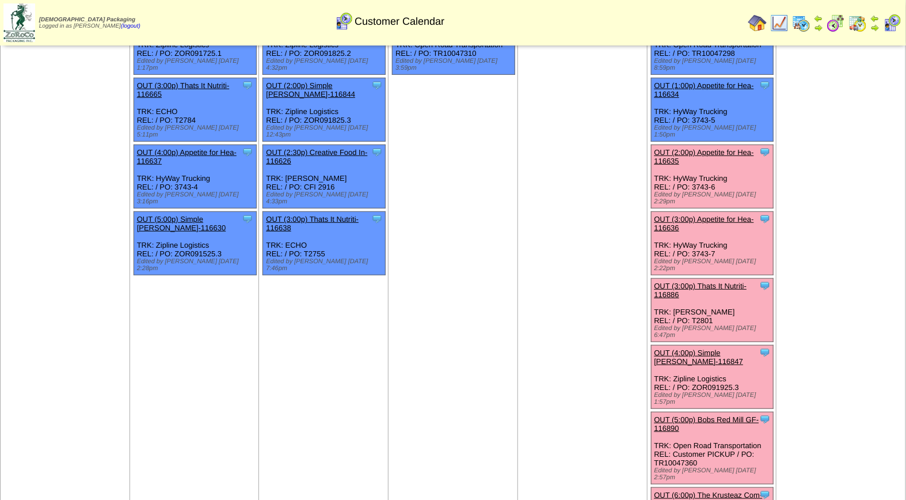
click at [693, 412] on div "Clone Item OUT (5:00p) Bobs Red Mill GF-116890 Bobs Red Mill GF ScheduleID: 116…" at bounding box center [712, 448] width 123 height 72
click at [693, 415] on link "OUT (5:00p) Bobs Red Mill GF-116890" at bounding box center [707, 423] width 105 height 17
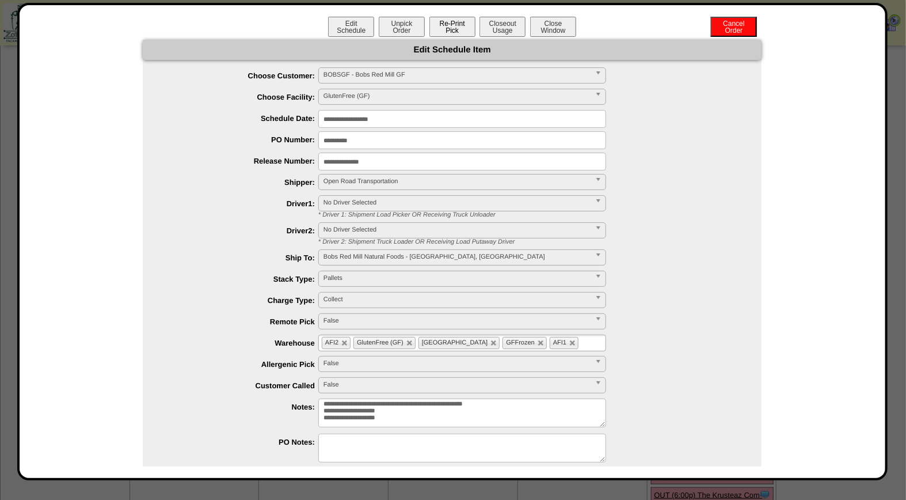
click at [467, 26] on button "Re-Print Pick" at bounding box center [453, 27] width 46 height 20
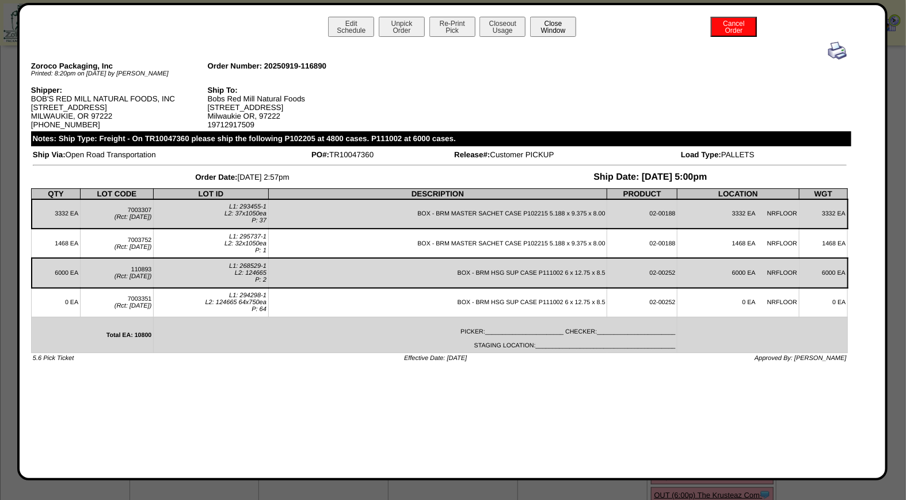
click at [560, 24] on button "Close Window" at bounding box center [553, 27] width 46 height 20
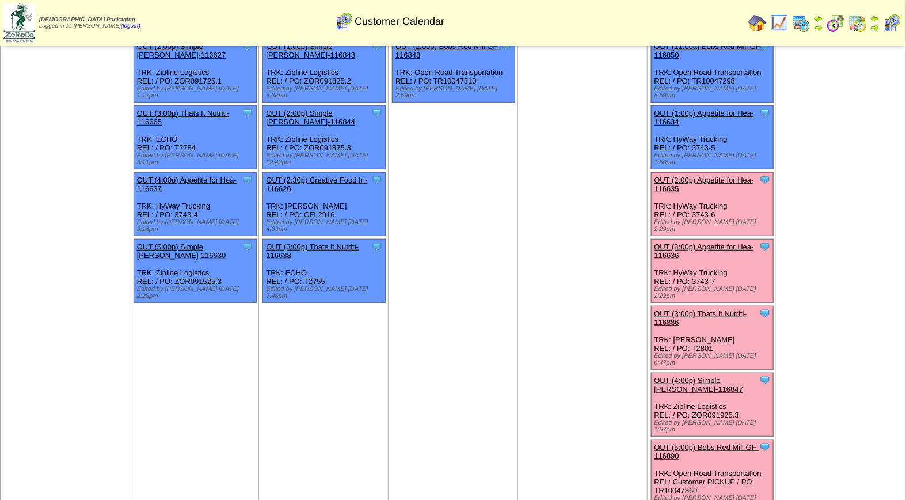
scroll to position [259, 0]
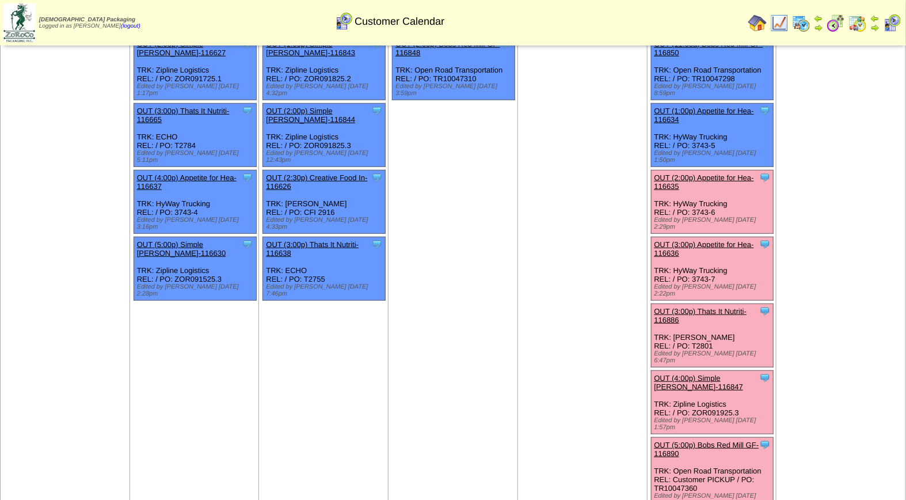
click at [700, 441] on link "OUT (5:00p) Bobs Red Mill GF-116890" at bounding box center [707, 449] width 105 height 17
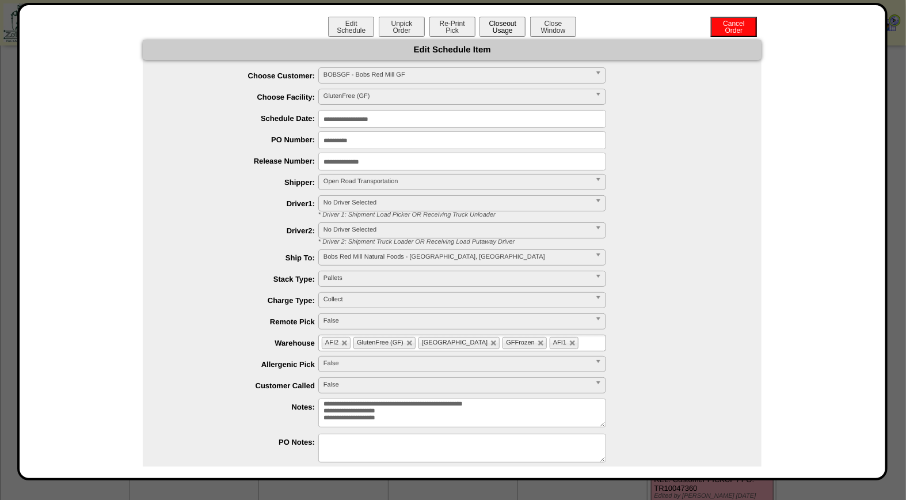
click at [506, 28] on button "Closeout Usage" at bounding box center [503, 27] width 46 height 20
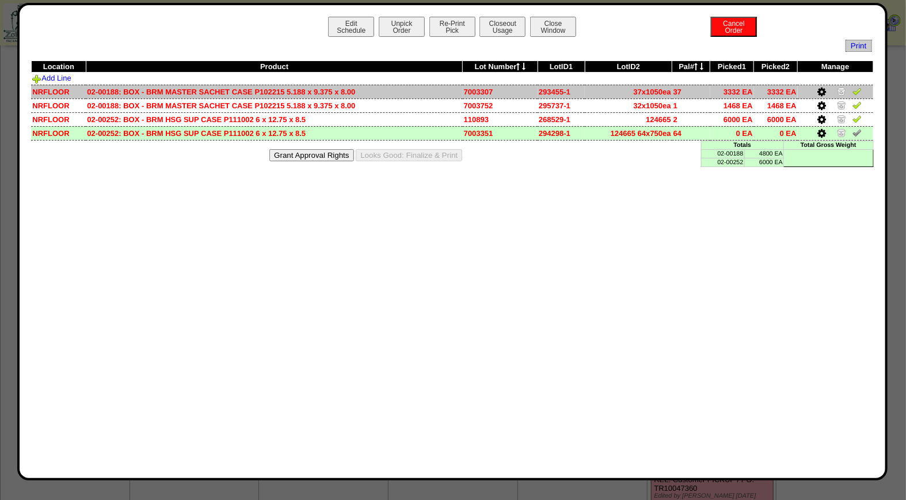
click at [855, 91] on img at bounding box center [857, 90] width 9 height 9
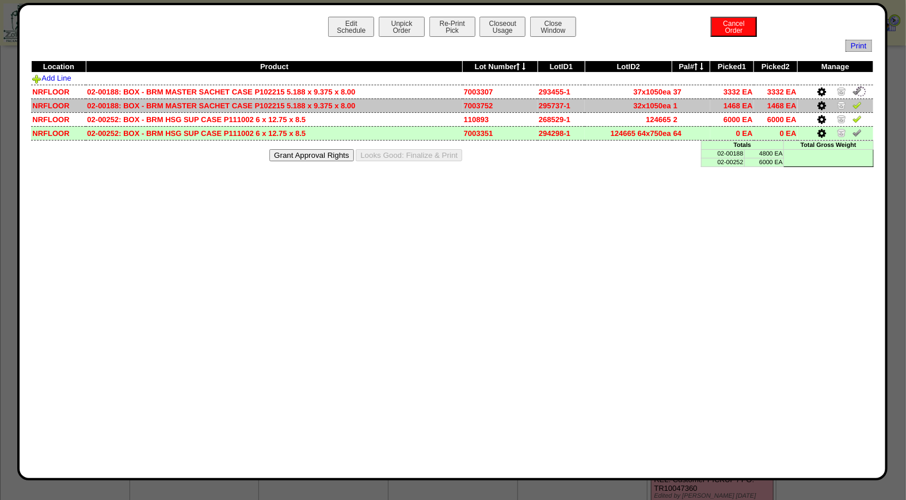
click at [855, 105] on img at bounding box center [857, 104] width 9 height 9
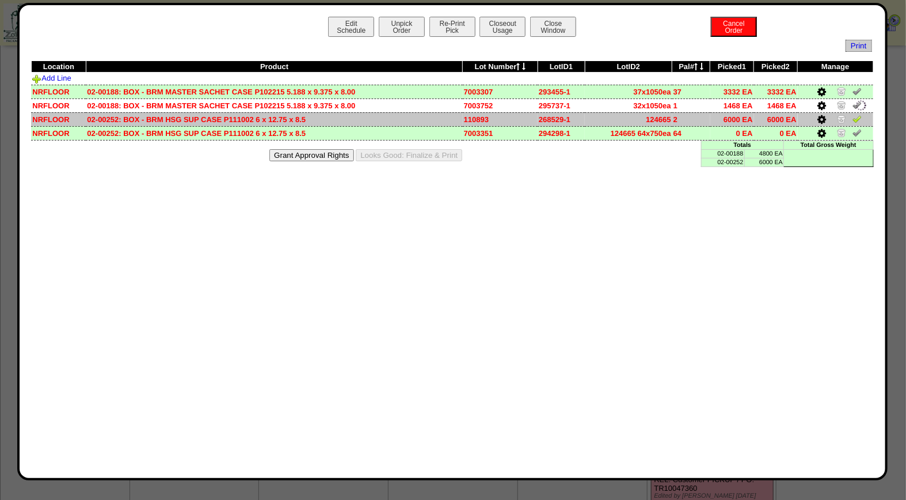
click at [859, 122] on img at bounding box center [857, 118] width 9 height 9
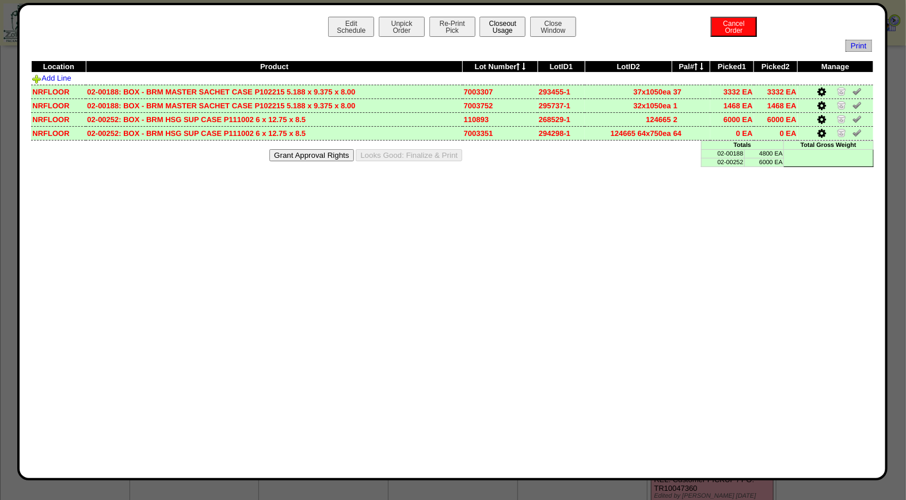
click at [500, 20] on button "Closeout Usage" at bounding box center [503, 27] width 46 height 20
click at [422, 151] on button "Looks Good: Finalize & Print" at bounding box center [409, 155] width 107 height 12
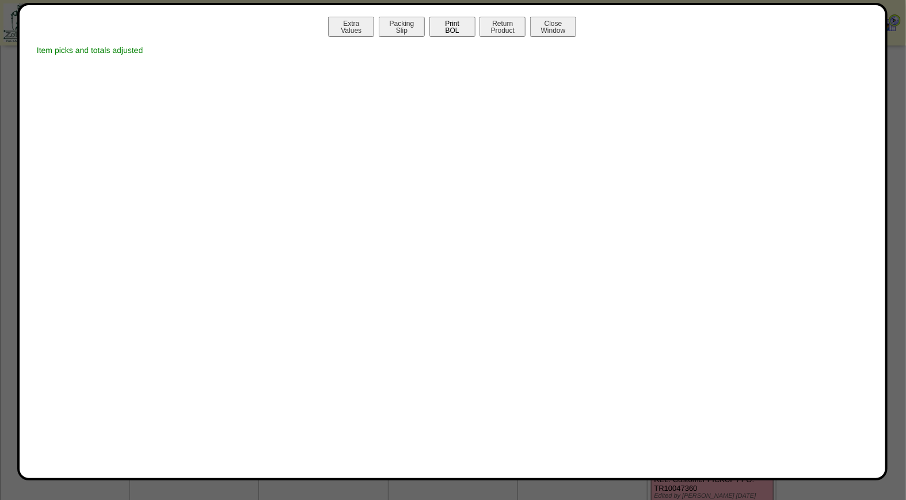
click at [457, 25] on button "Print BOL" at bounding box center [453, 27] width 46 height 20
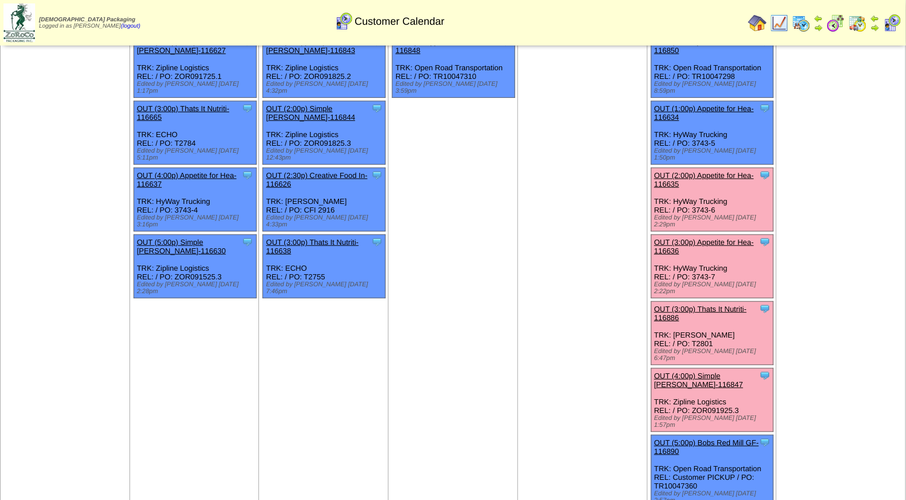
scroll to position [263, 0]
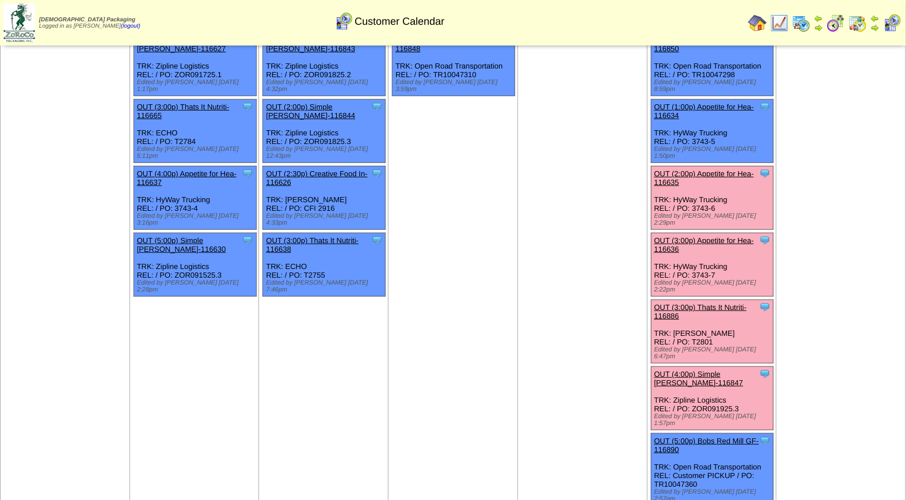
click at [722, 437] on link "OUT (5:00p) Bobs Red Mill GF-116890" at bounding box center [707, 445] width 105 height 17
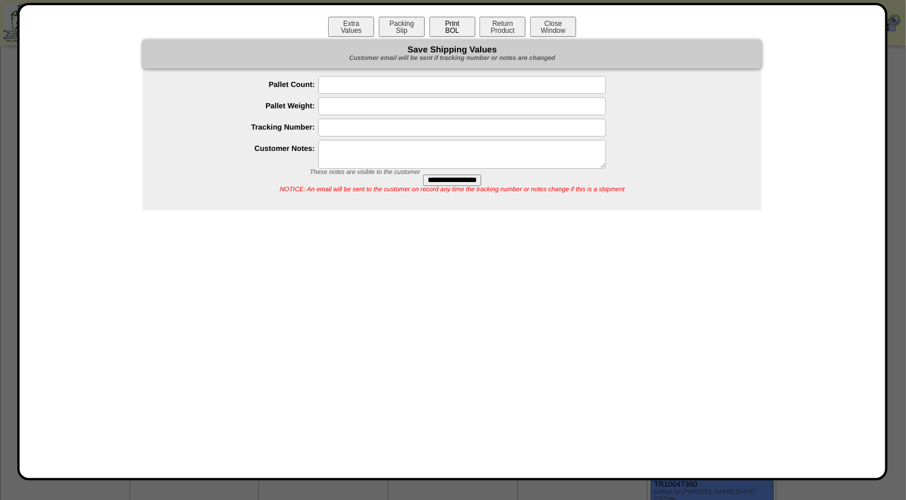
click at [448, 28] on button "Print BOL" at bounding box center [453, 27] width 46 height 20
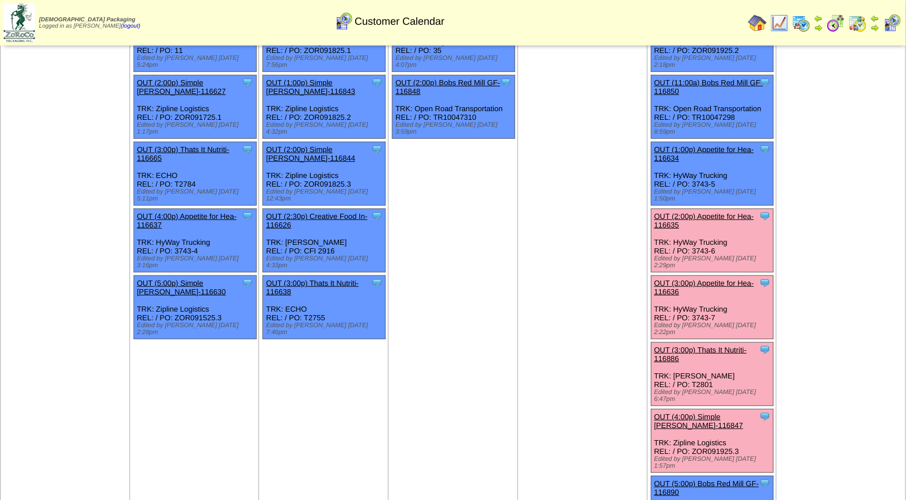
scroll to position [246, 0]
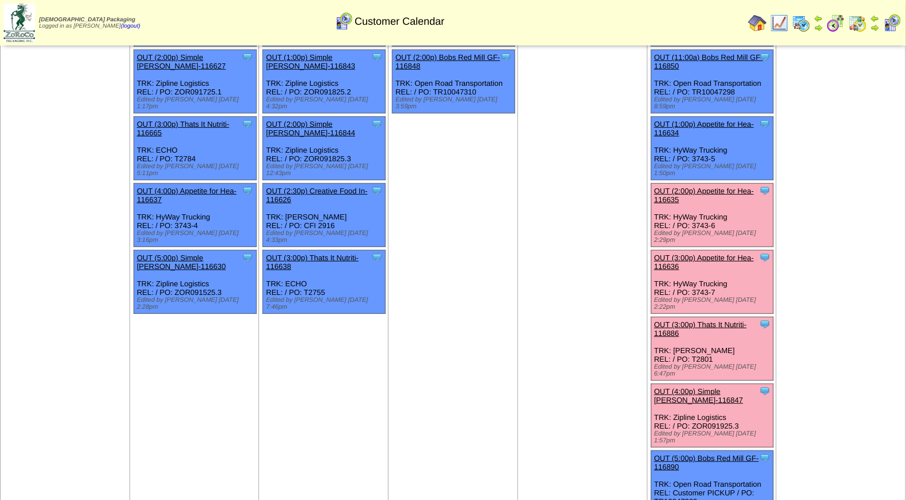
click at [727, 320] on link "OUT (3:00p) Thats It Nutriti-116886" at bounding box center [701, 328] width 93 height 17
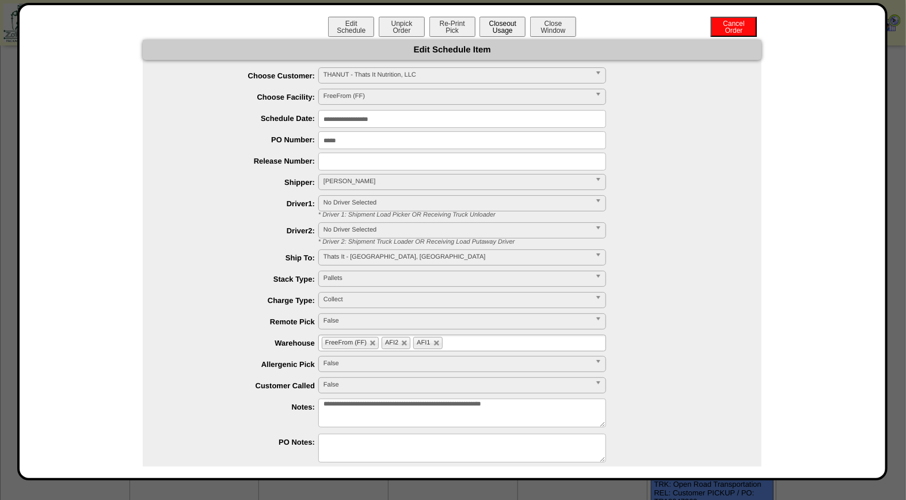
click at [501, 26] on button "Closeout Usage" at bounding box center [503, 27] width 46 height 20
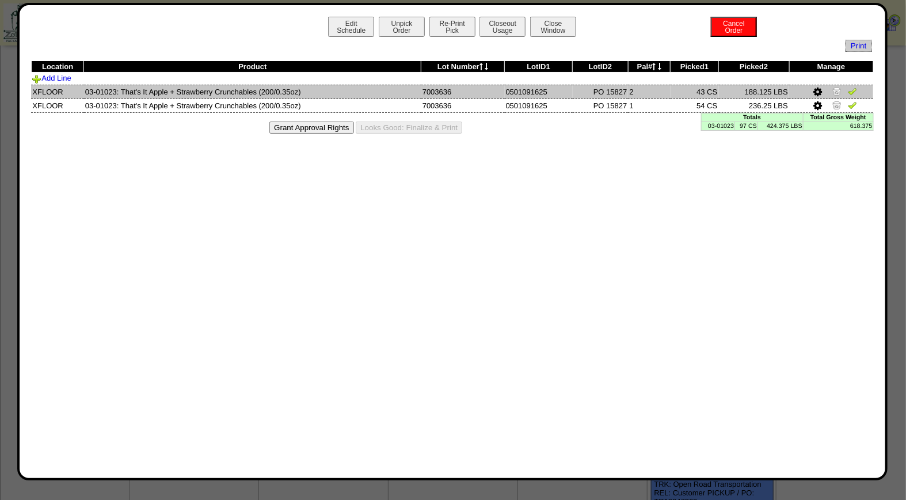
click at [853, 88] on img at bounding box center [852, 90] width 9 height 9
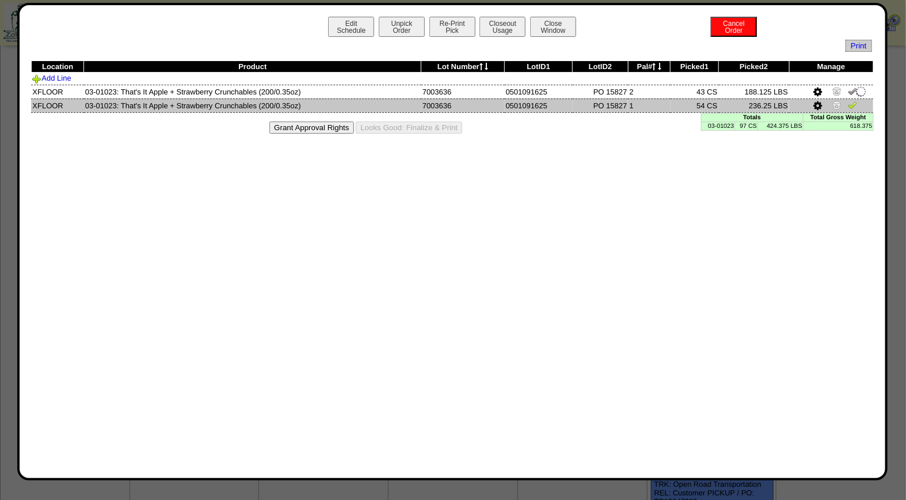
click at [853, 102] on img at bounding box center [852, 104] width 9 height 9
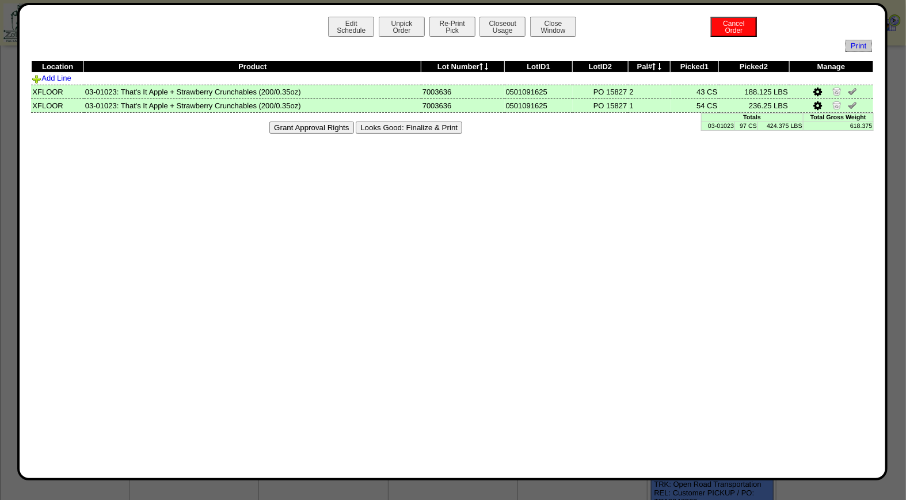
click at [427, 133] on button "Looks Good: Finalize & Print" at bounding box center [409, 128] width 107 height 12
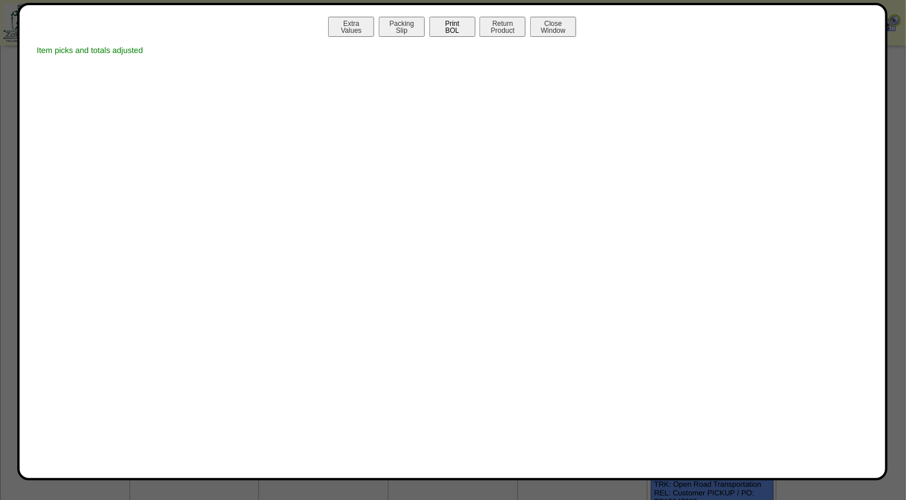
click at [453, 24] on button "Print BOL" at bounding box center [453, 27] width 46 height 20
